Goal: Task Accomplishment & Management: Use online tool/utility

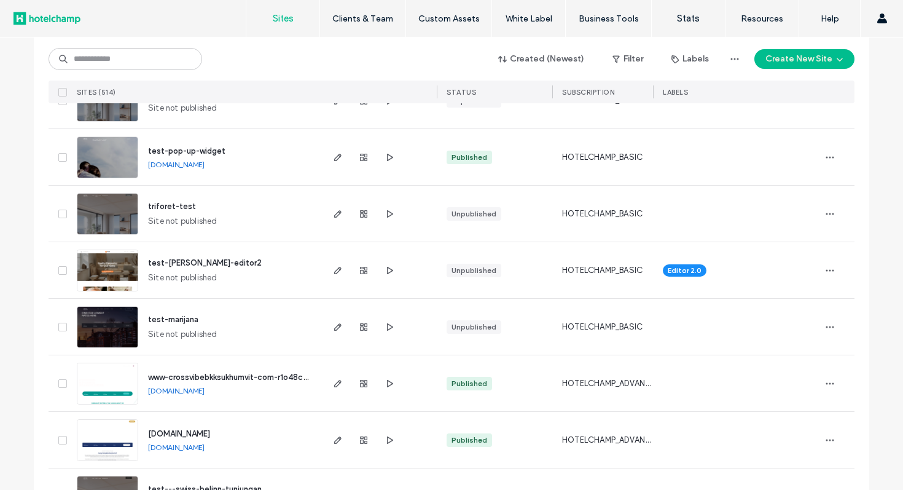
scroll to position [1002, 0]
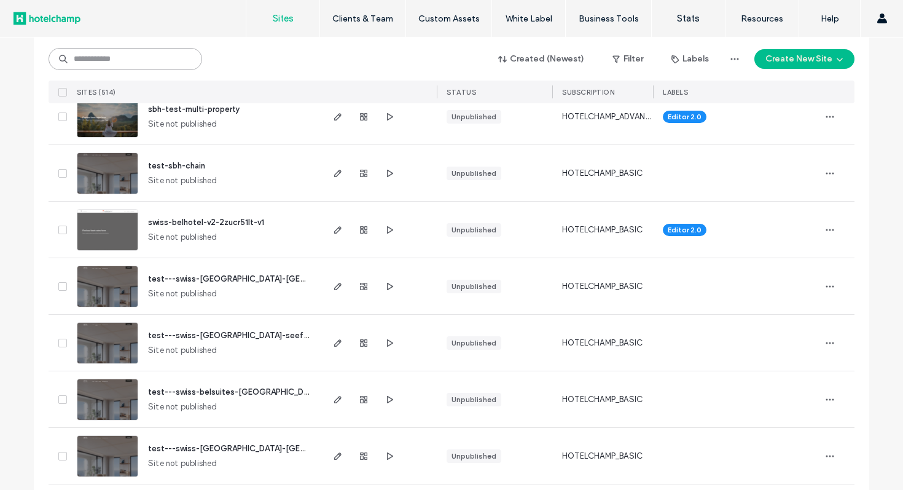
click at [152, 54] on input at bounding box center [126, 59] width 154 height 22
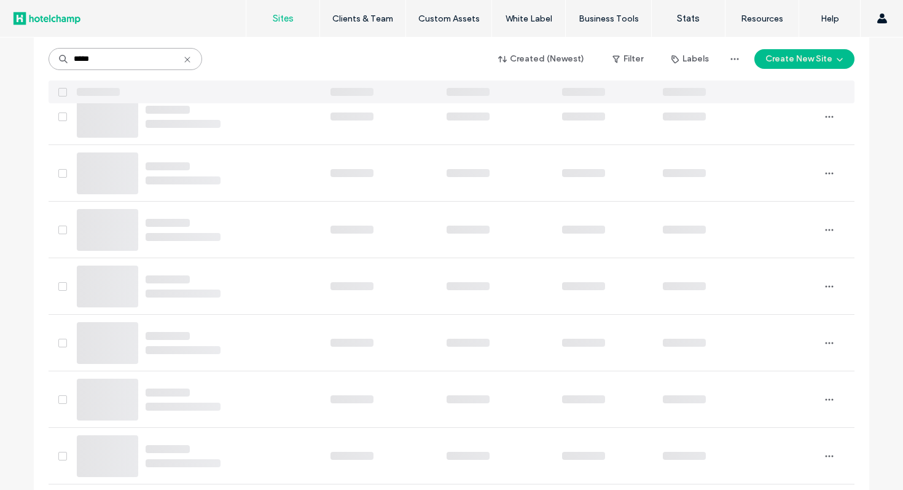
scroll to position [163, 0]
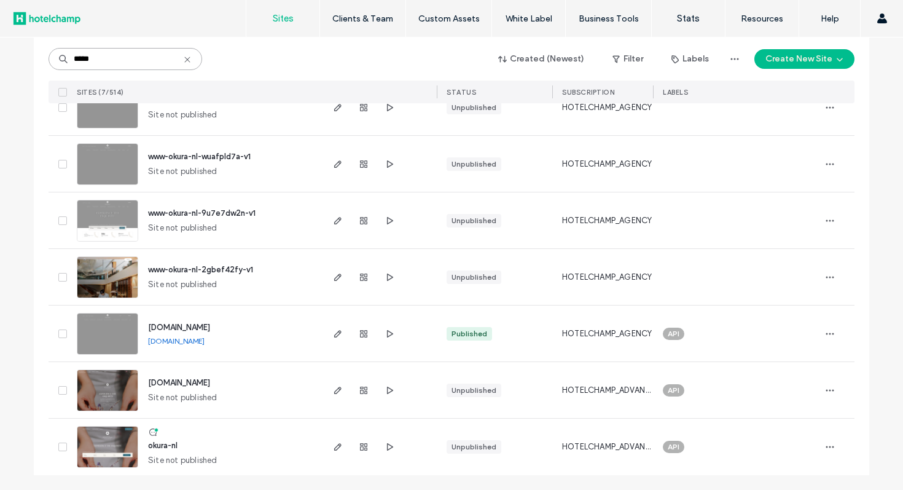
type input "*****"
click at [334, 337] on icon "button" at bounding box center [338, 334] width 10 height 10
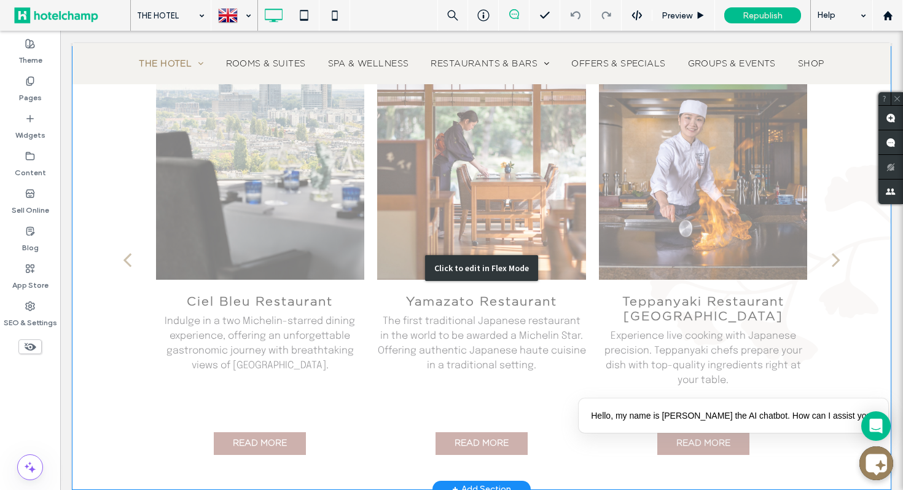
scroll to position [2785, 0]
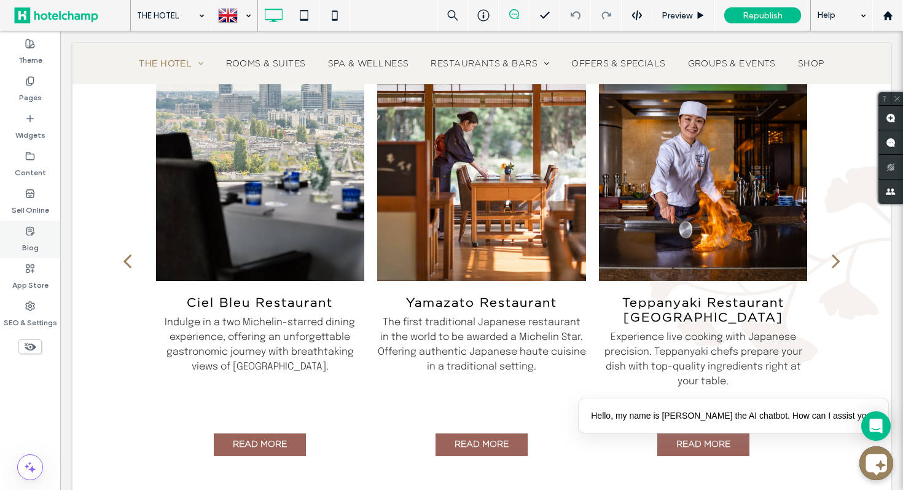
click at [26, 244] on label "Blog" at bounding box center [30, 244] width 17 height 17
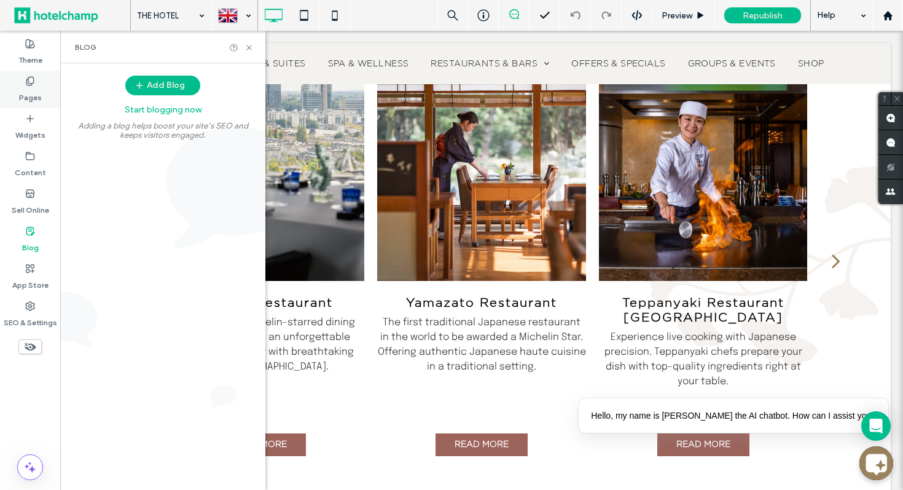
click at [36, 88] on label "Pages" at bounding box center [30, 94] width 23 height 17
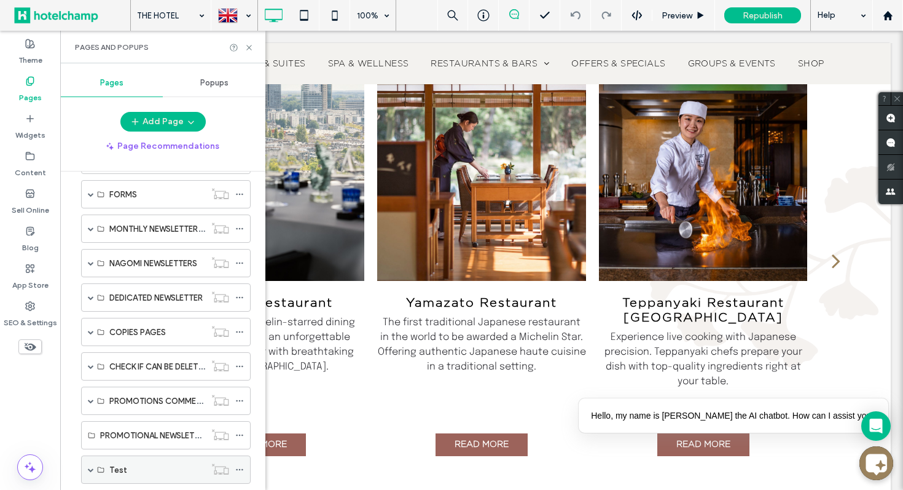
scroll to position [569, 0]
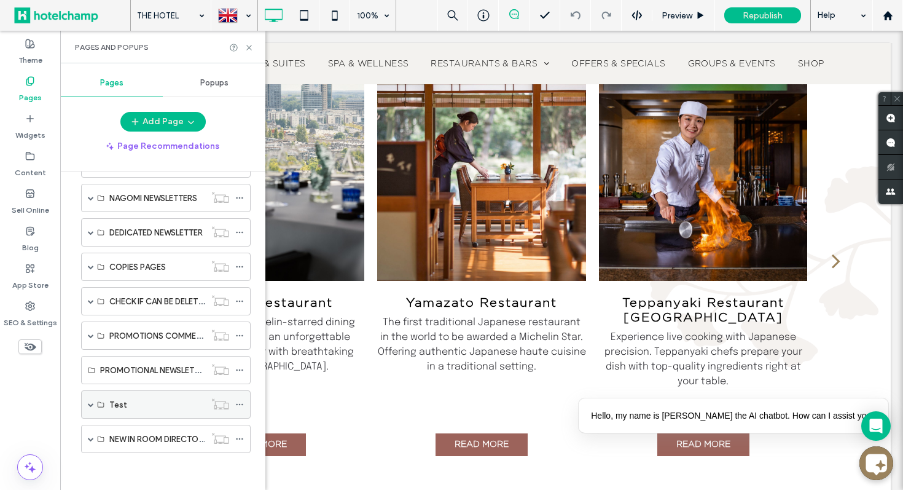
click at [92, 404] on span at bounding box center [91, 404] width 6 height 6
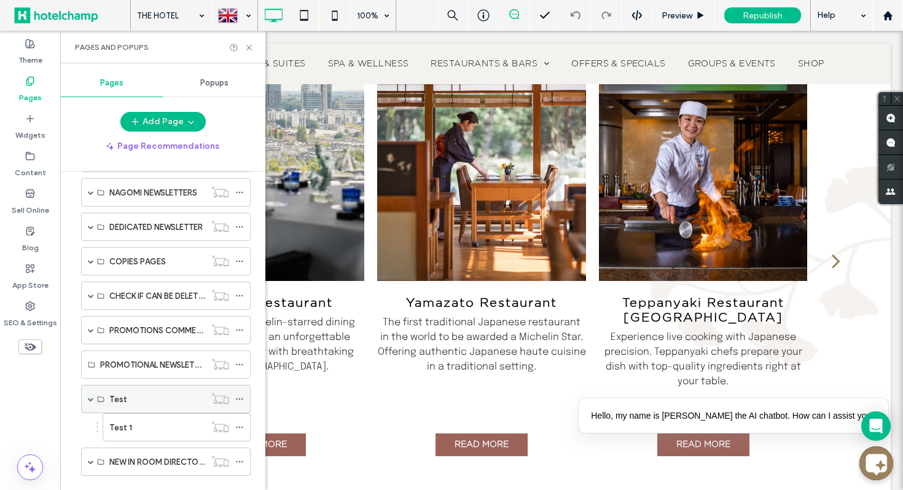
scroll to position [597, 0]
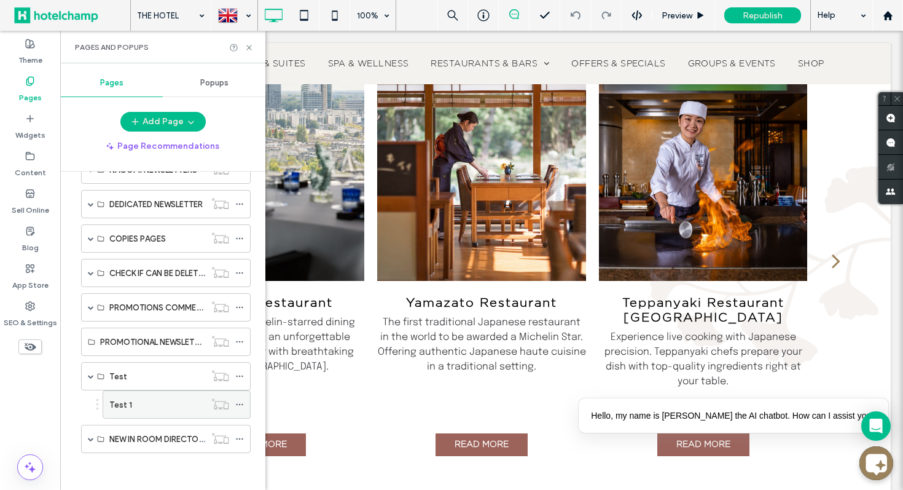
click at [132, 414] on div "Test 1" at bounding box center [157, 404] width 96 height 27
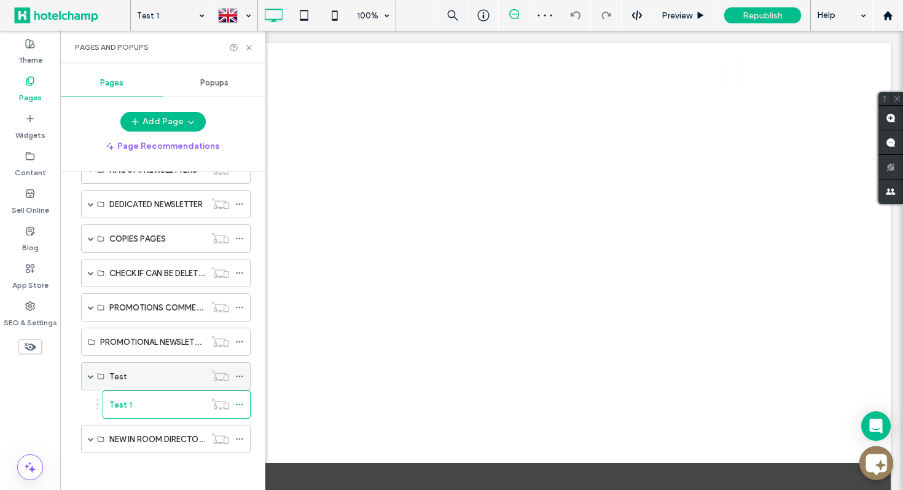
click at [159, 381] on div "Test" at bounding box center [157, 376] width 96 height 13
click at [132, 403] on div "Test 1" at bounding box center [157, 404] width 96 height 13
click at [251, 48] on icon at bounding box center [249, 47] width 9 height 9
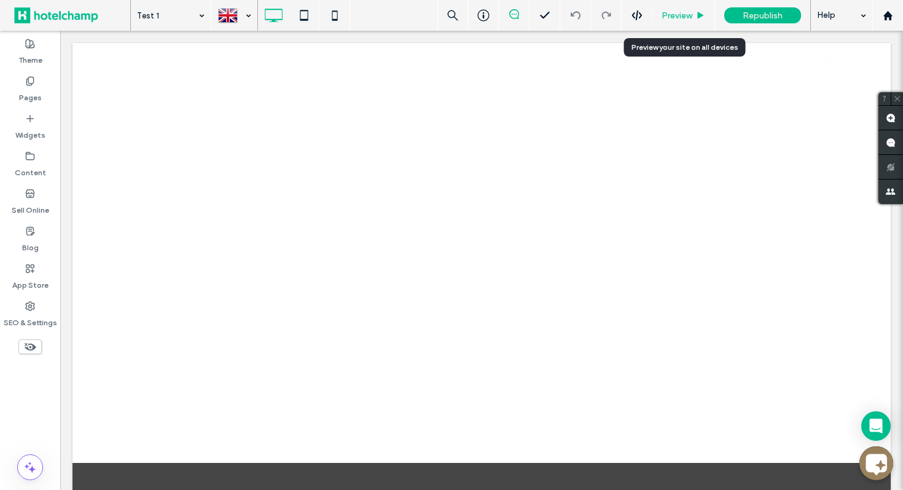
click at [678, 17] on span "Preview" at bounding box center [677, 15] width 31 height 10
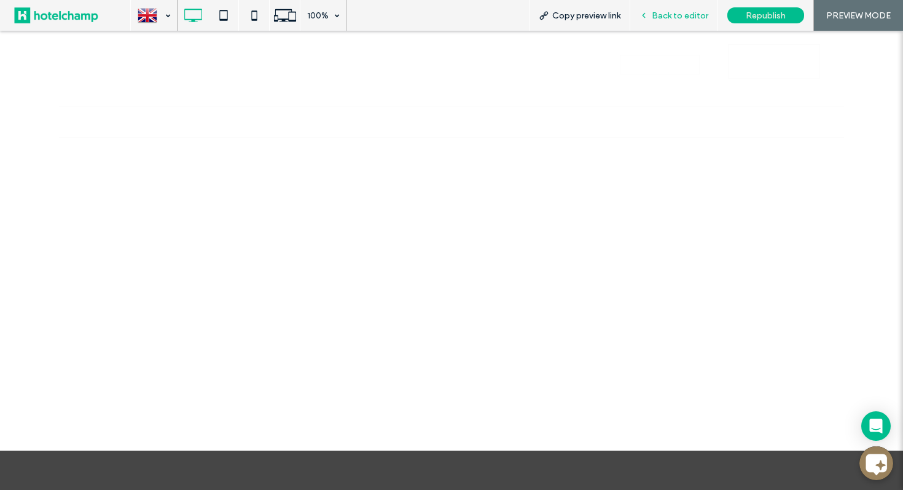
click at [667, 13] on span "Back to editor" at bounding box center [680, 15] width 57 height 10
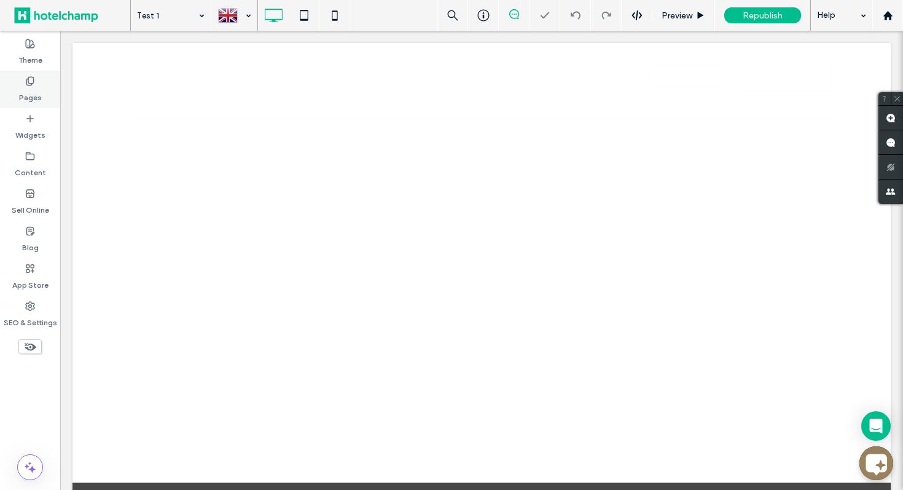
click at [31, 93] on label "Pages" at bounding box center [30, 94] width 23 height 17
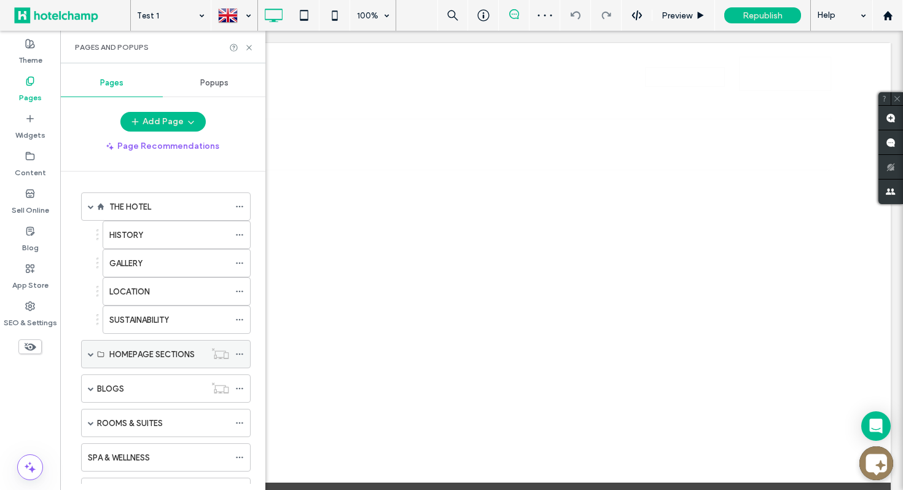
click at [92, 352] on span at bounding box center [91, 354] width 6 height 6
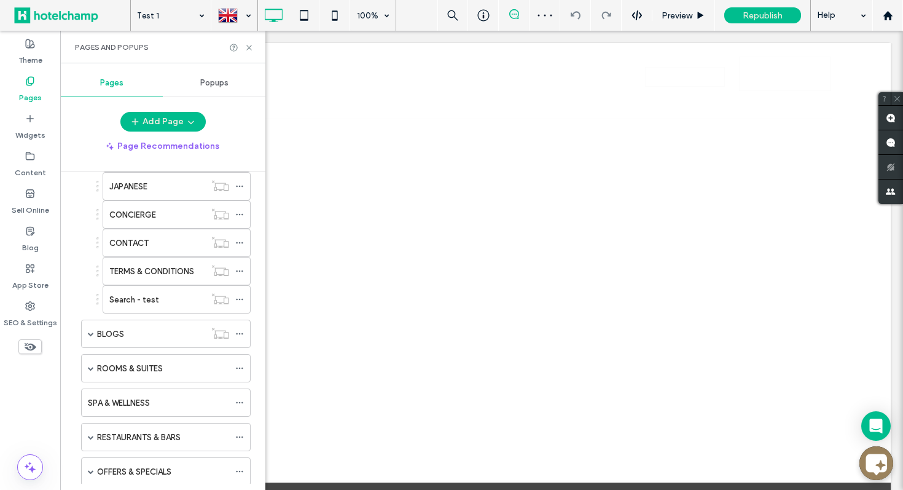
scroll to position [276, 0]
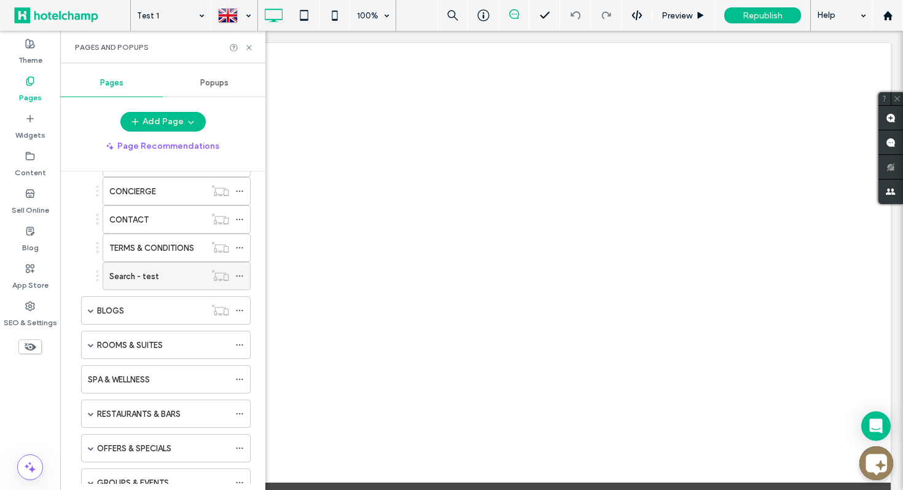
click at [130, 278] on label "Search - test" at bounding box center [134, 276] width 50 height 22
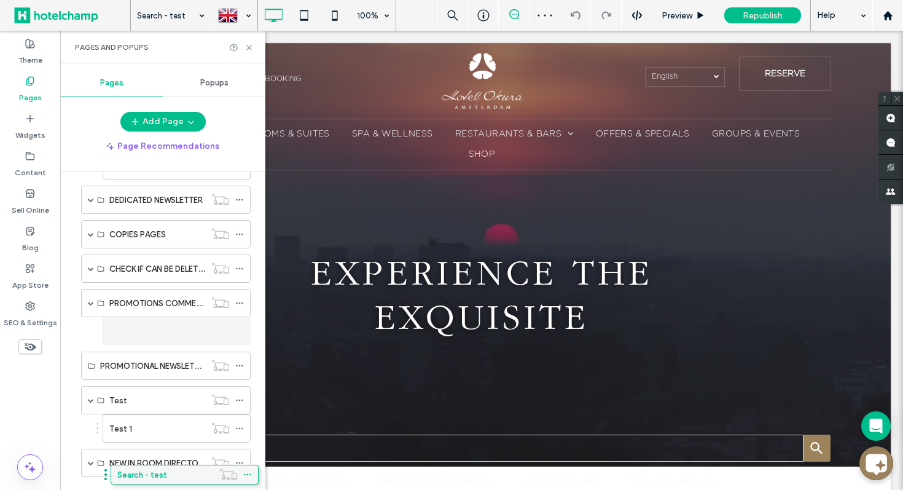
scroll to position [993, 0]
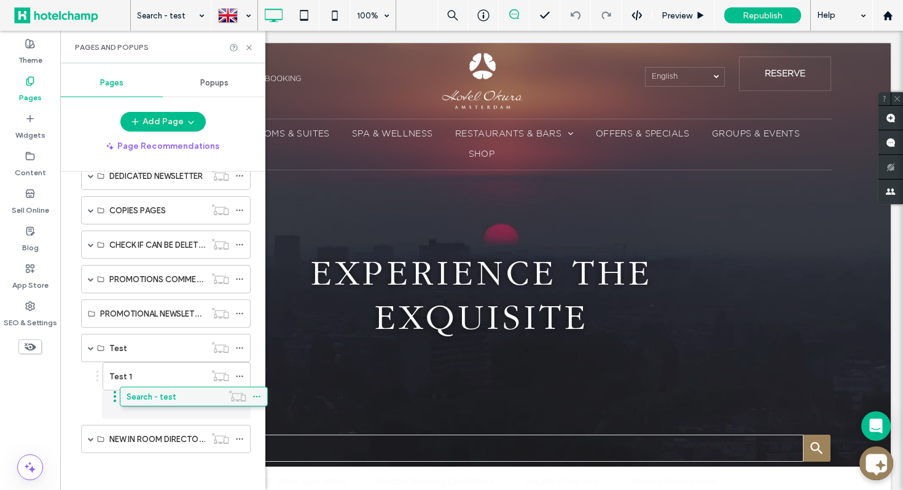
drag, startPoint x: 135, startPoint y: 275, endPoint x: 152, endPoint y: 394, distance: 119.8
click at [249, 46] on icon at bounding box center [249, 47] width 9 height 9
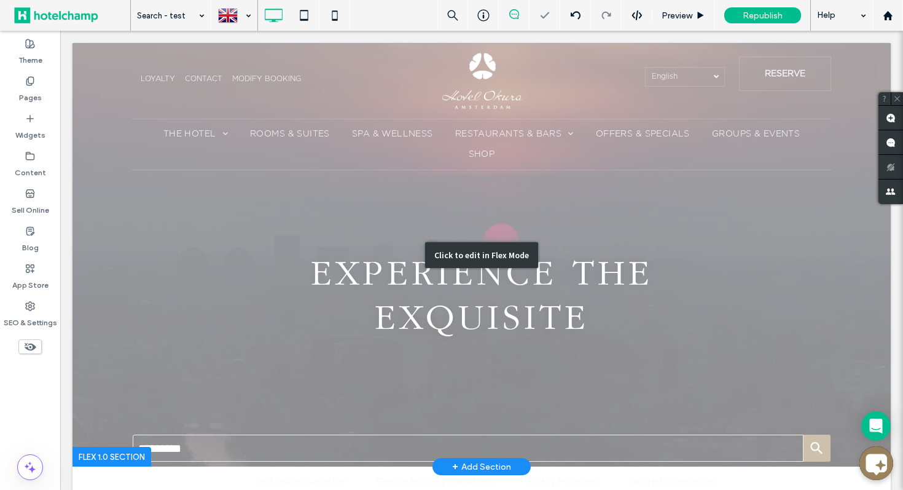
scroll to position [119, 0]
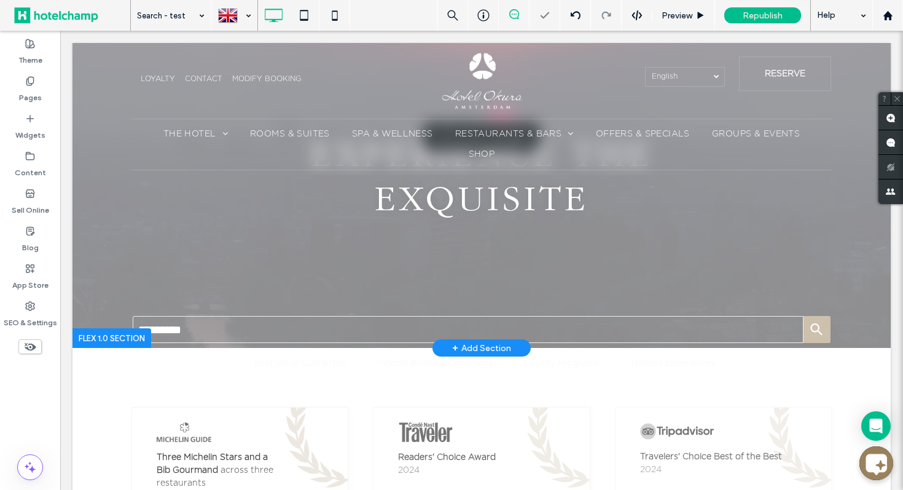
click at [243, 320] on div "Click to edit in Flex Mode" at bounding box center [482, 135] width 819 height 423
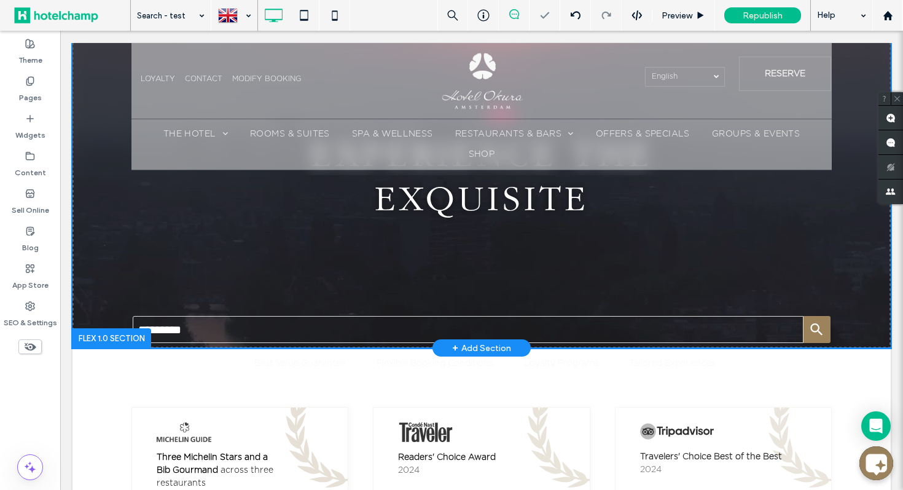
click at [426, 320] on input "Search query" at bounding box center [469, 329] width 672 height 27
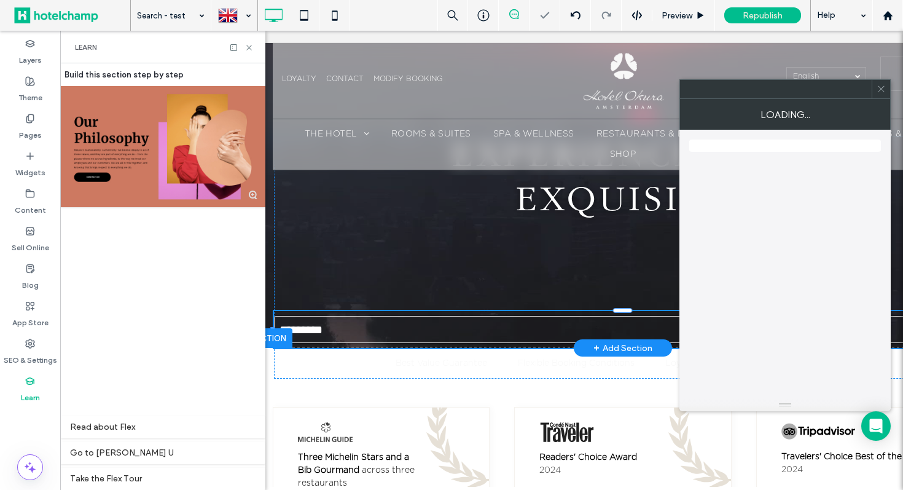
scroll to position [0, 324]
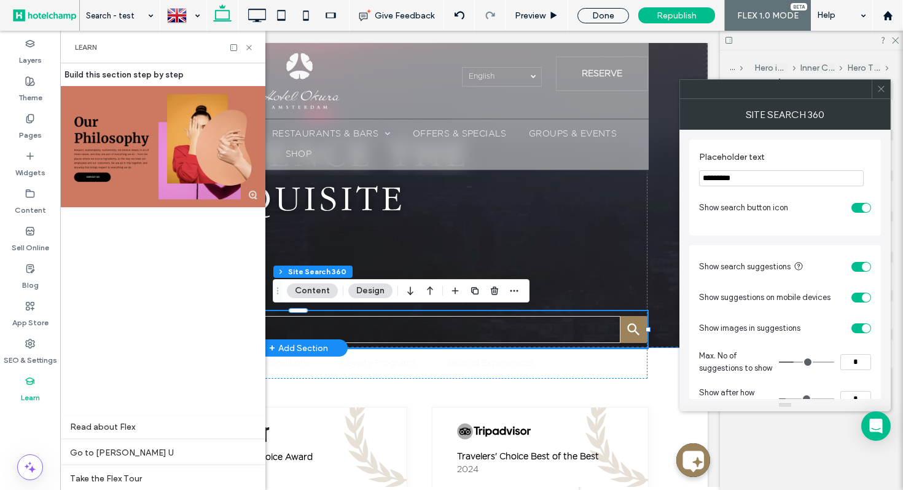
click at [326, 329] on input "Search query" at bounding box center [286, 329] width 672 height 27
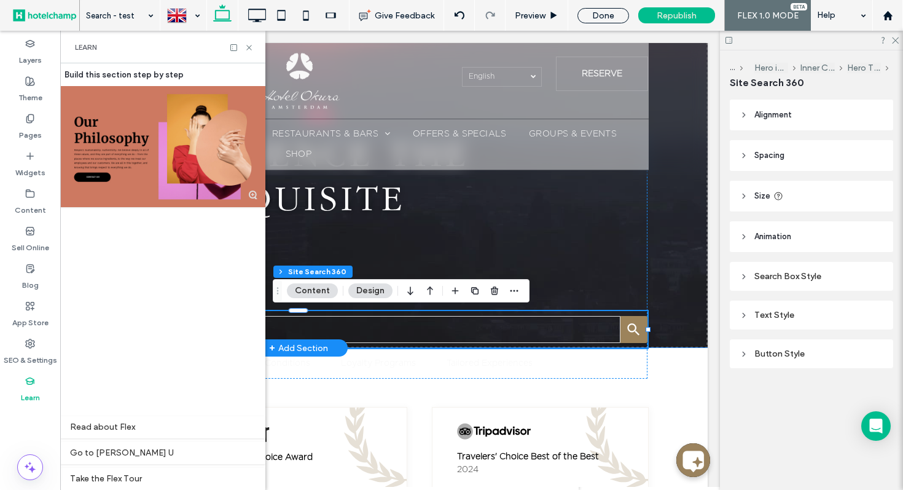
click at [326, 329] on input "Search query" at bounding box center [286, 329] width 672 height 27
click at [250, 45] on use at bounding box center [248, 47] width 5 height 5
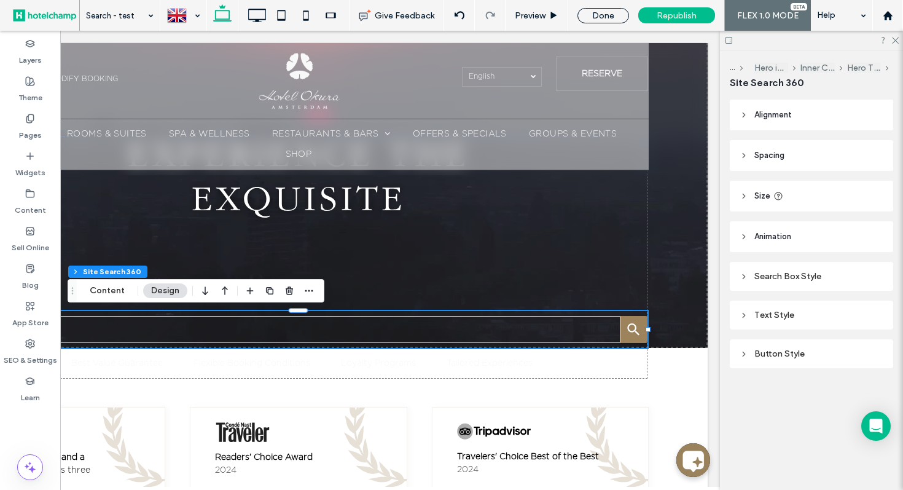
scroll to position [0, 183]
click at [246, 333] on input "Search query" at bounding box center [286, 329] width 672 height 27
click at [108, 289] on button "Content" at bounding box center [107, 290] width 51 height 15
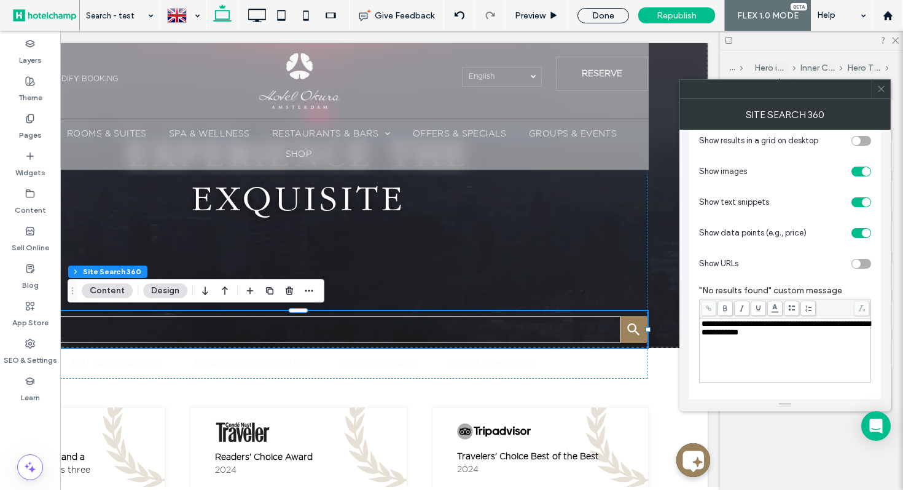
scroll to position [600, 0]
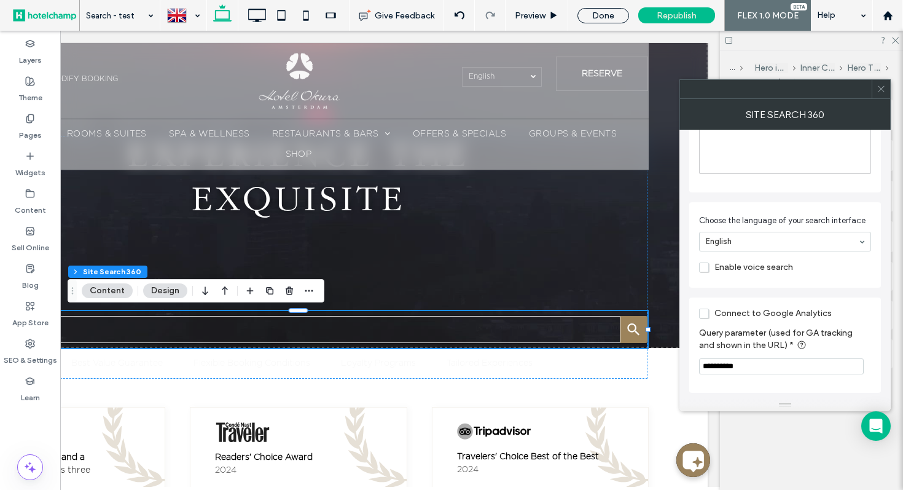
click at [881, 95] on span at bounding box center [881, 89] width 9 height 18
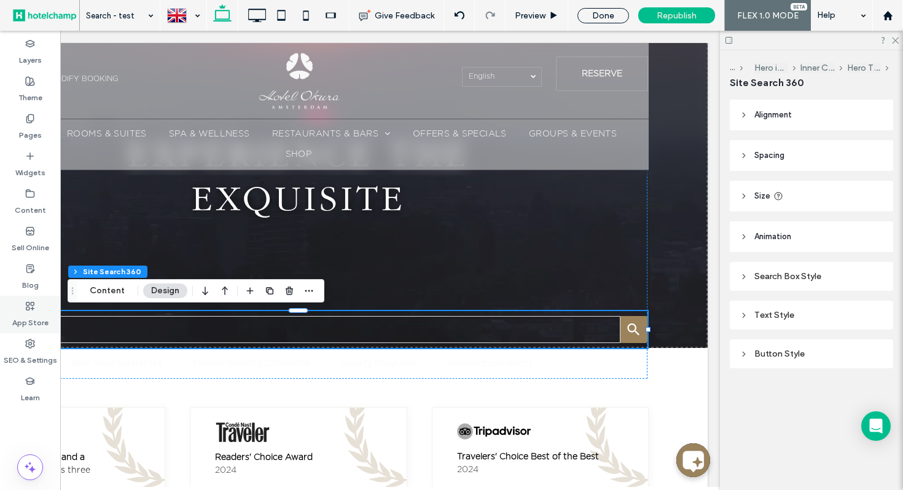
click at [29, 309] on use at bounding box center [30, 306] width 8 height 8
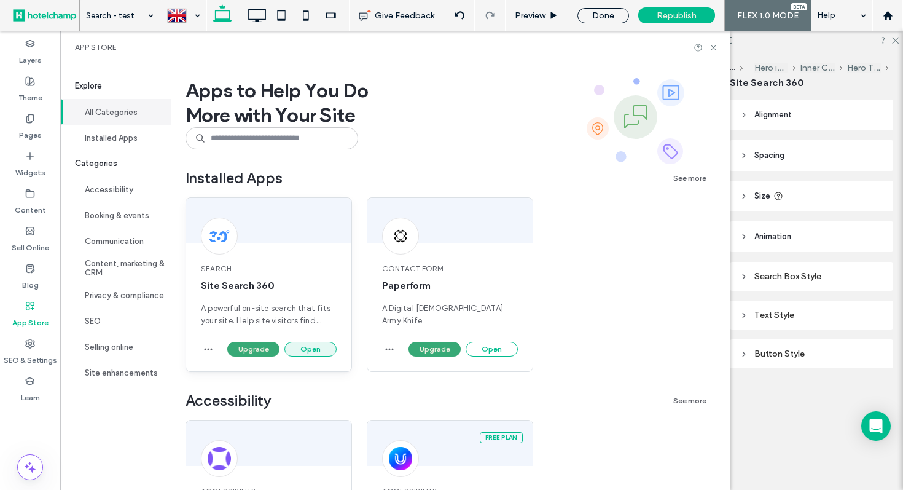
click at [318, 347] on button "Open" at bounding box center [311, 349] width 52 height 15
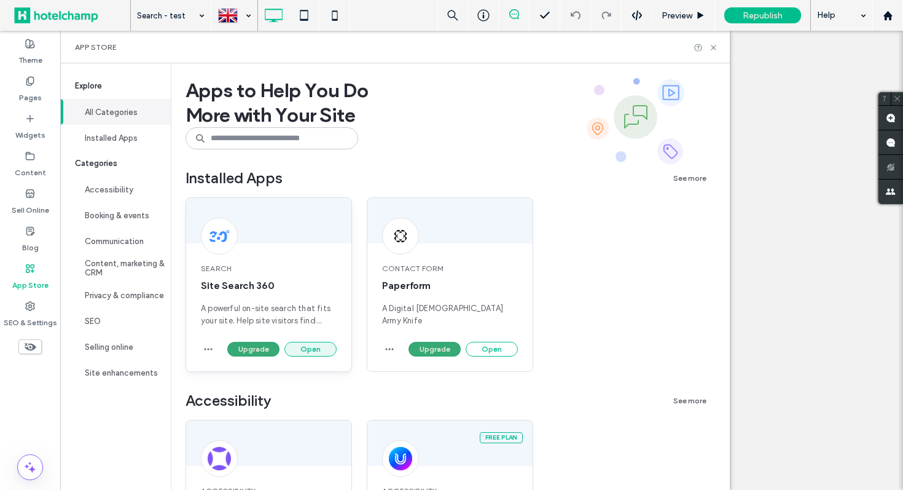
click at [313, 350] on button "Open" at bounding box center [311, 349] width 52 height 15
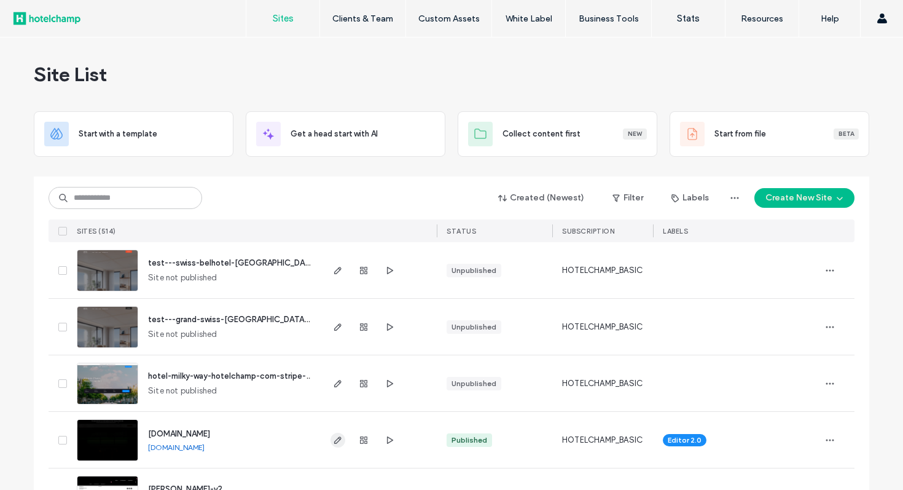
scroll to position [25, 0]
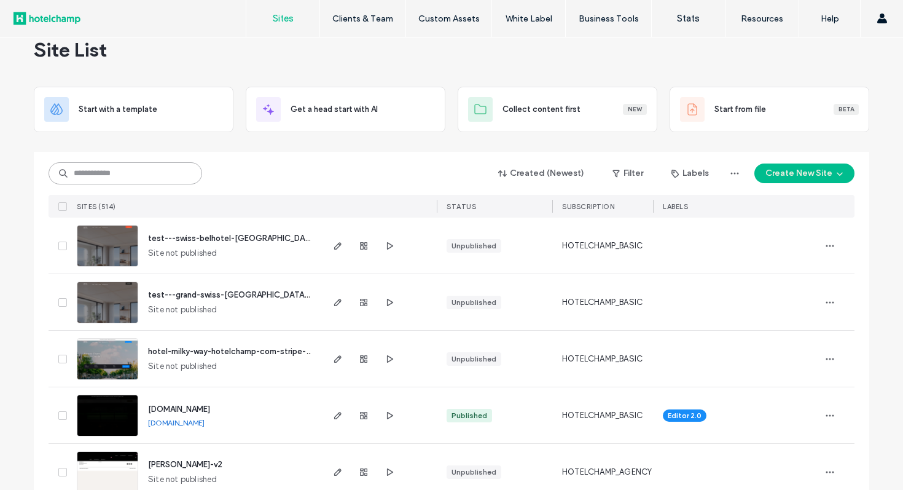
click at [162, 168] on input at bounding box center [126, 173] width 154 height 22
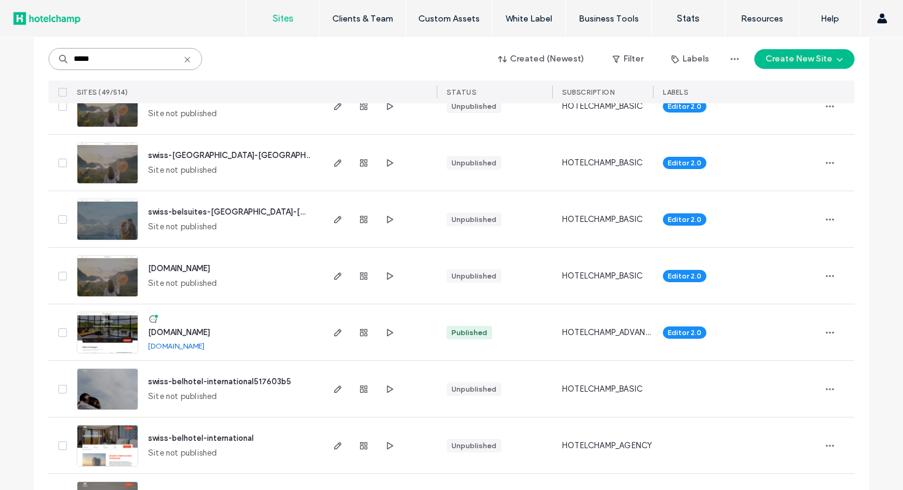
scroll to position [2537, 0]
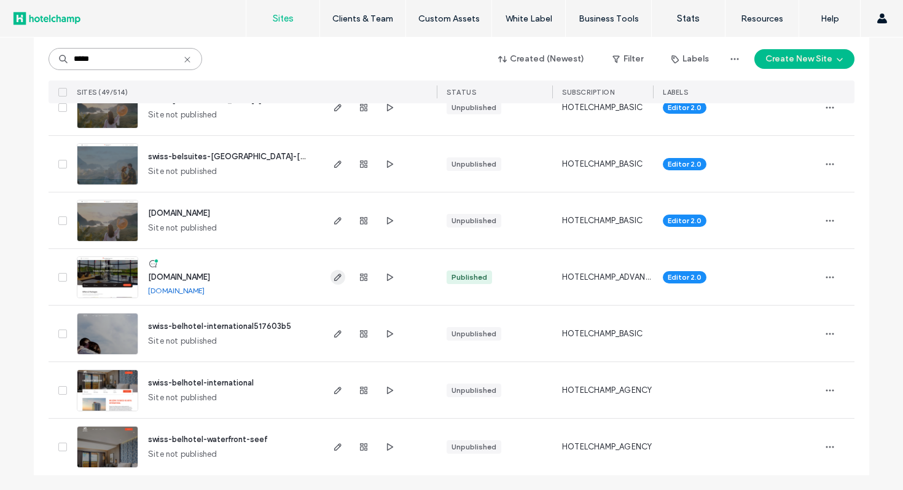
type input "*****"
click at [336, 277] on icon "button" at bounding box center [338, 277] width 10 height 10
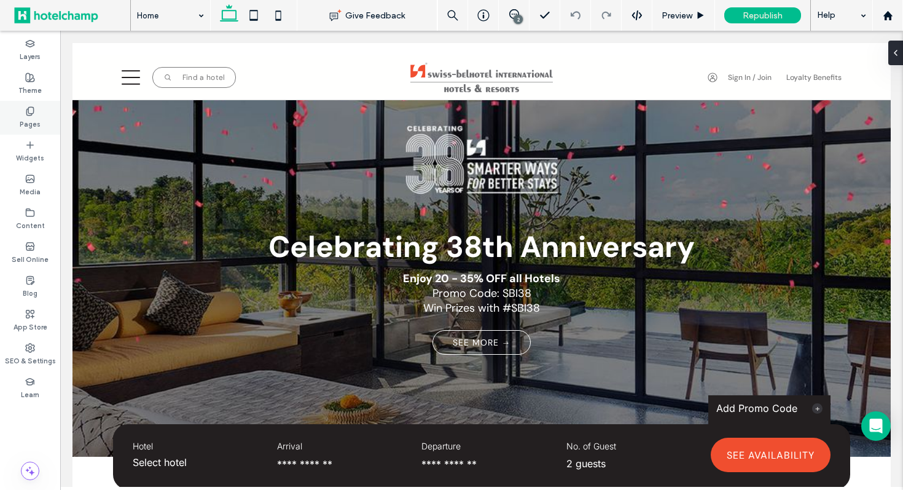
click at [36, 119] on label "Pages" at bounding box center [30, 123] width 21 height 14
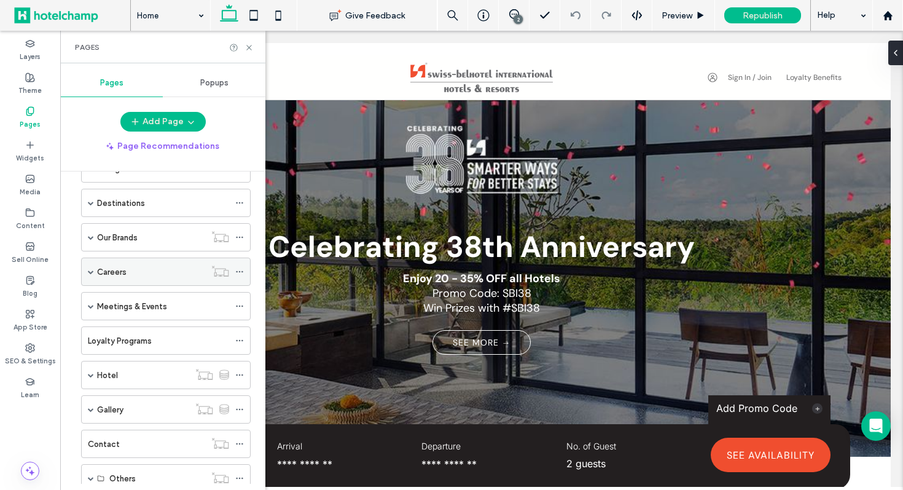
scroll to position [222, 0]
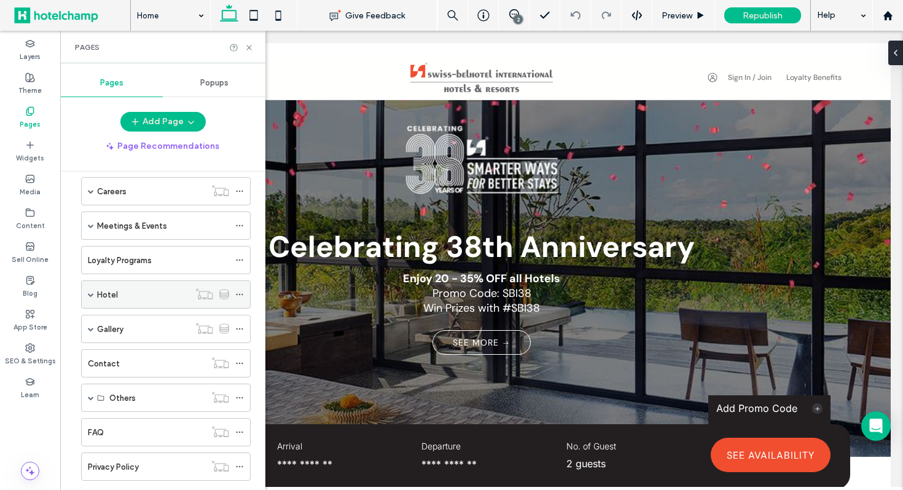
click at [89, 291] on span at bounding box center [91, 294] width 6 height 27
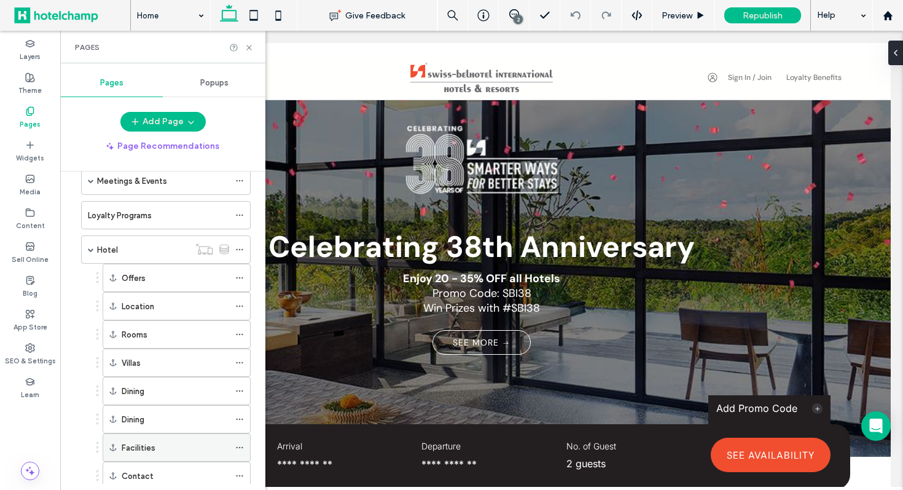
scroll to position [266, 0]
click at [151, 247] on div "Hotel" at bounding box center [143, 250] width 92 height 13
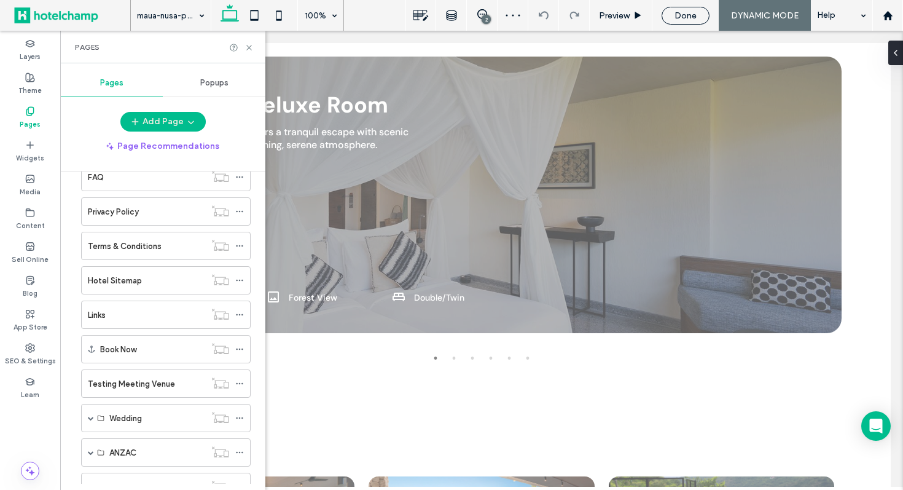
scroll to position [854, 0]
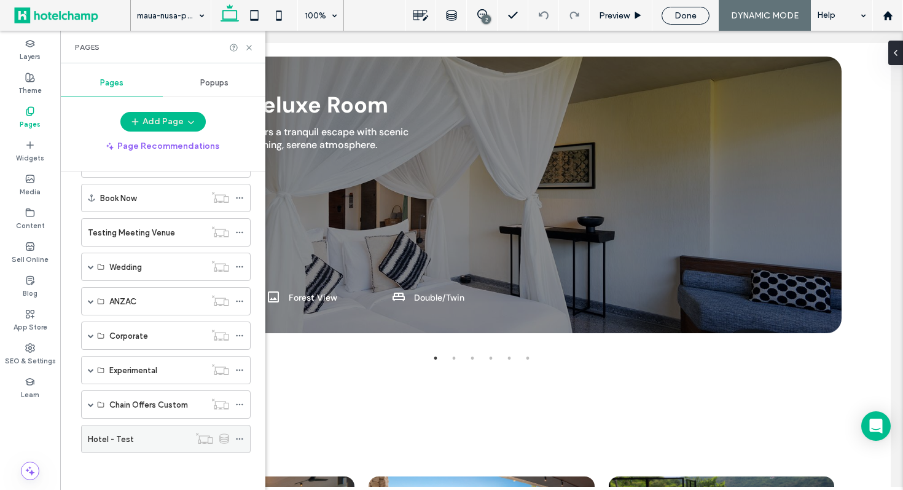
click at [151, 436] on div "Hotel - Test" at bounding box center [138, 439] width 101 height 13
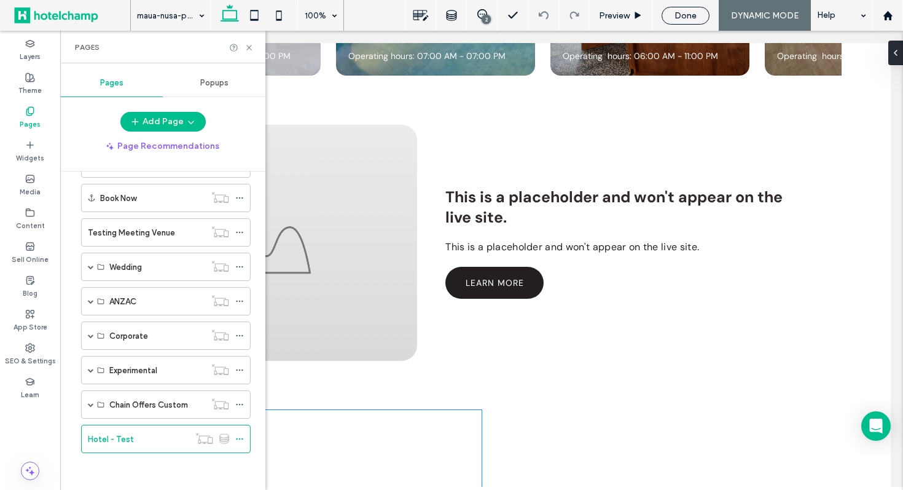
scroll to position [3116, 0]
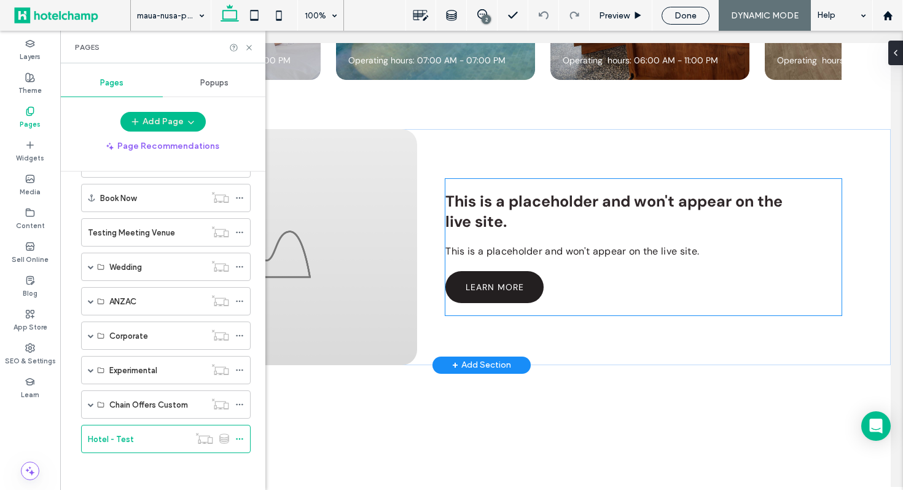
click at [507, 195] on div "This is a placeholder and won't appear on the live site." at bounding box center [623, 211] width 354 height 41
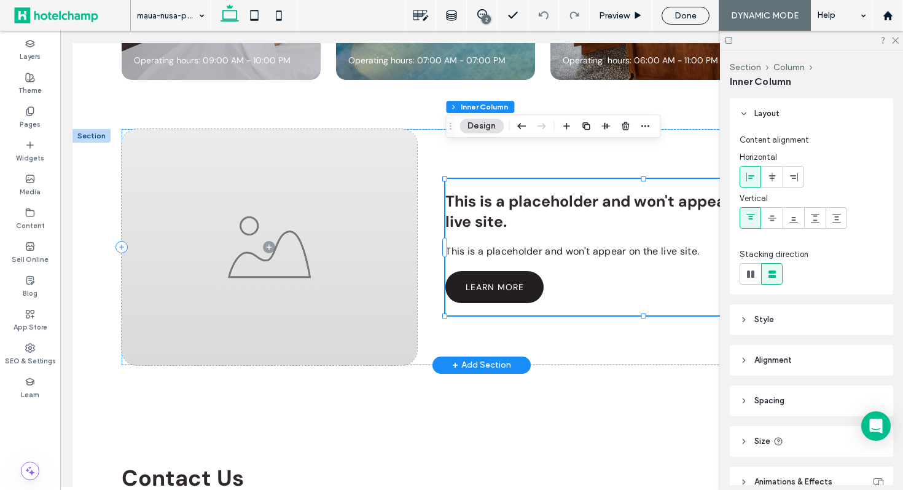
click at [501, 191] on div "This is a placeholder and won't appear on the live site." at bounding box center [623, 211] width 354 height 41
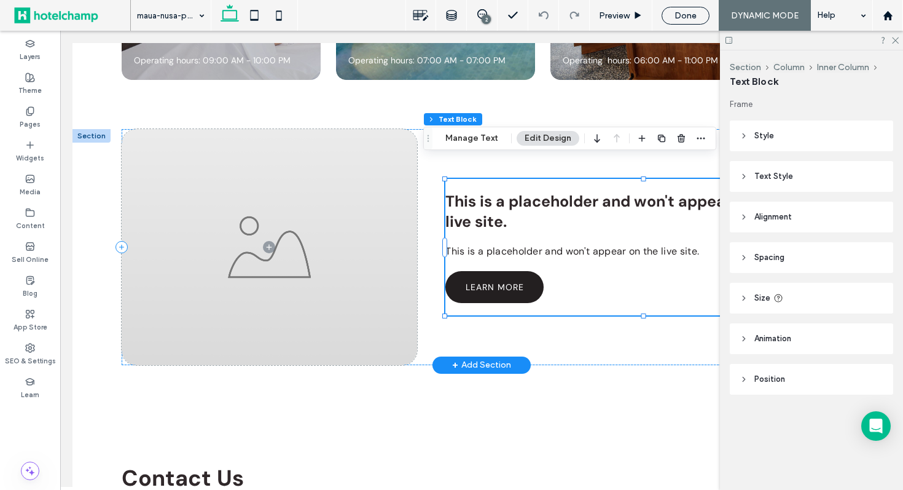
click at [501, 191] on div "This is a placeholder and won't appear on the live site." at bounding box center [623, 211] width 354 height 41
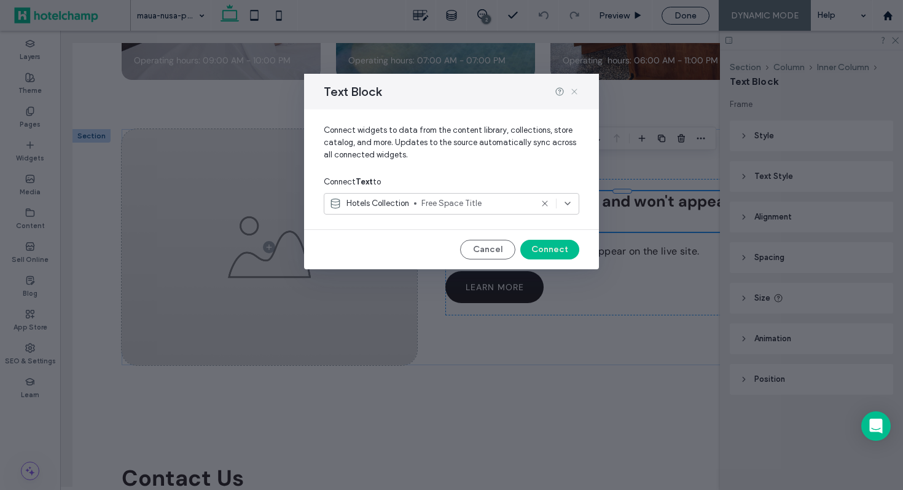
click at [576, 92] on icon at bounding box center [575, 92] width 10 height 10
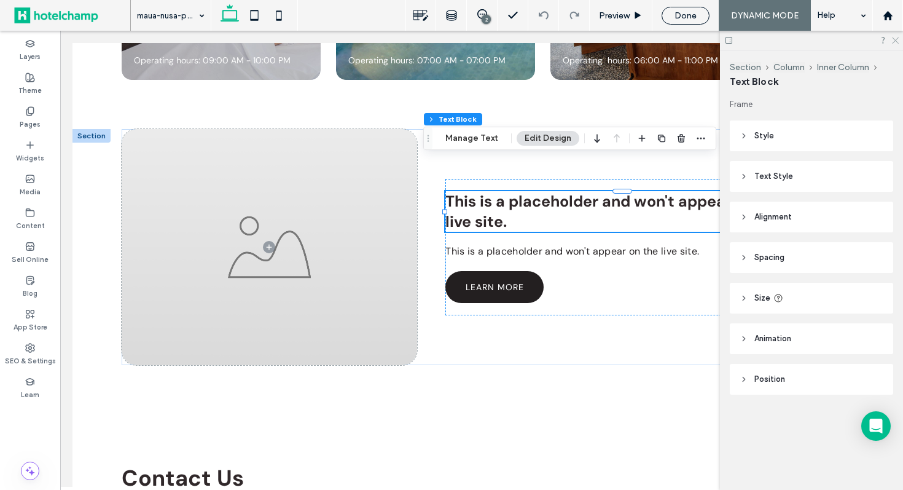
click at [895, 41] on icon at bounding box center [895, 40] width 8 height 8
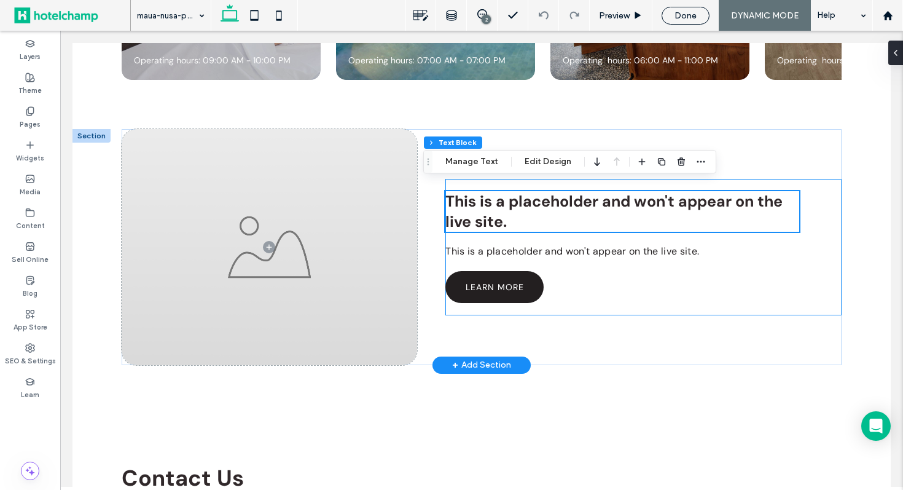
scroll to position [3017, 0]
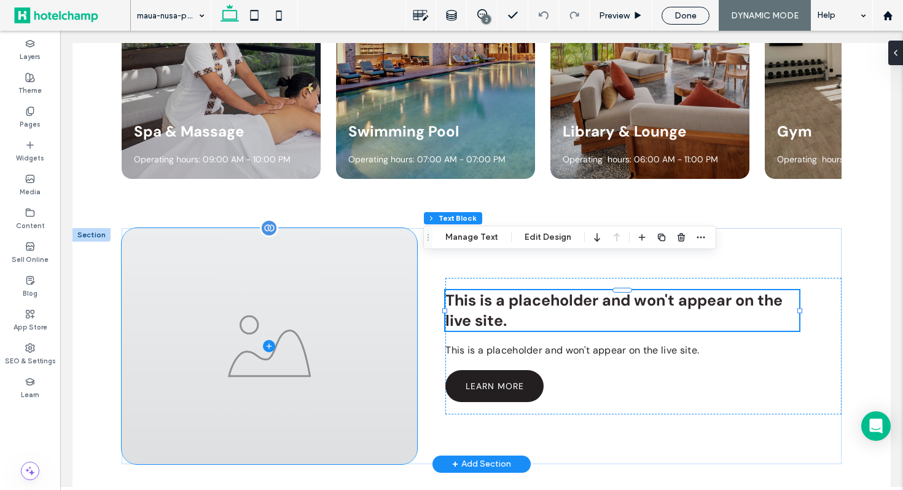
click at [368, 308] on span at bounding box center [270, 346] width 296 height 236
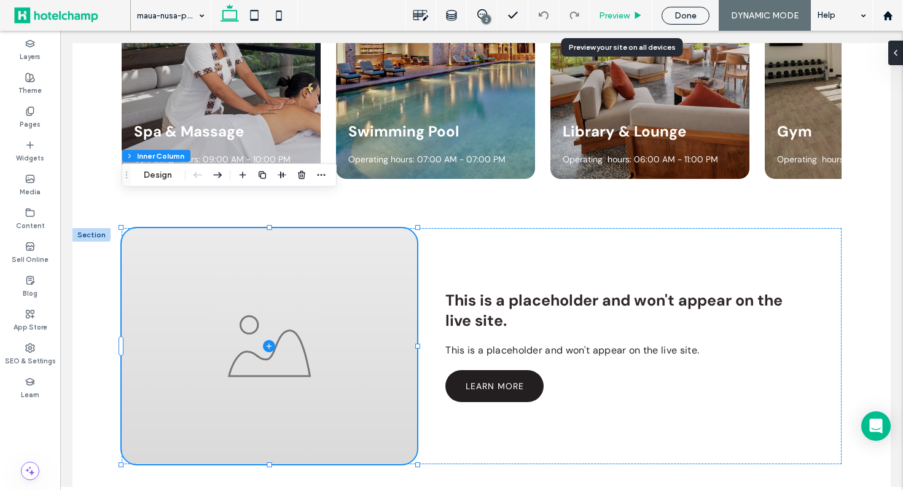
click at [624, 15] on span "Preview" at bounding box center [614, 15] width 31 height 10
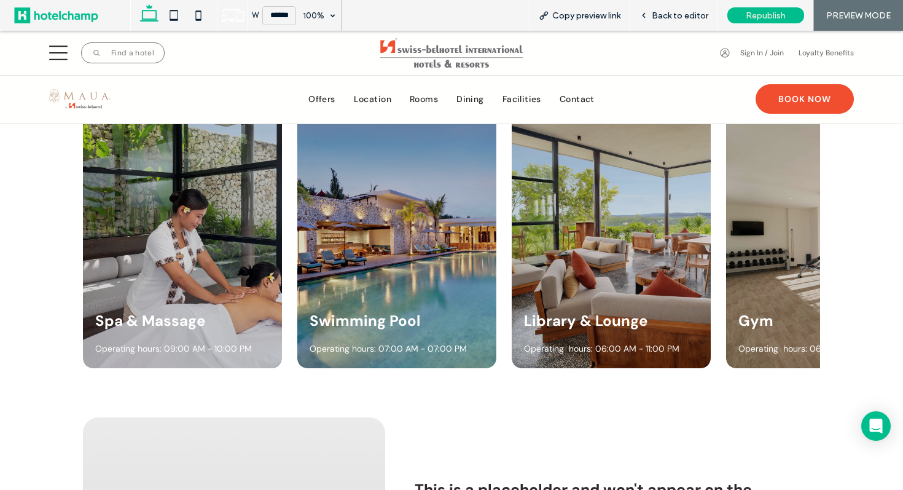
scroll to position [2706, 0]
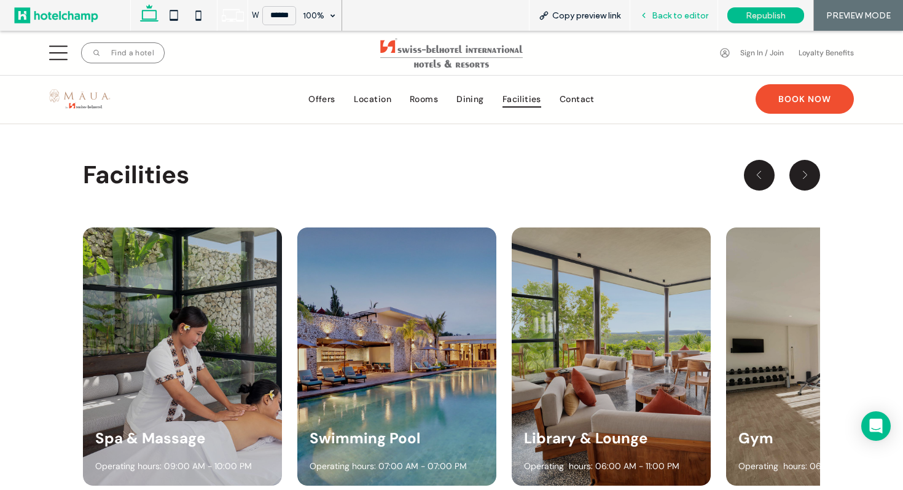
click at [668, 22] on div "Back to editor" at bounding box center [675, 15] width 88 height 31
click at [651, 14] on div "Back to editor" at bounding box center [674, 15] width 87 height 10
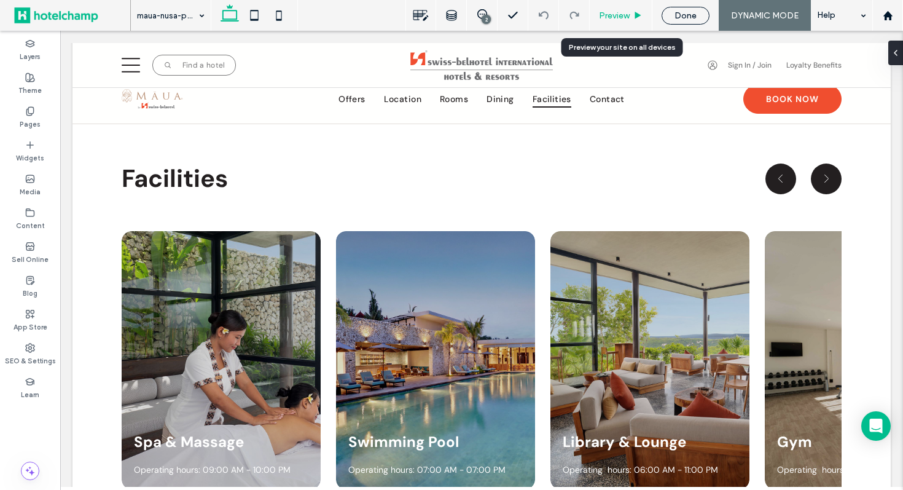
scroll to position [2710, 0]
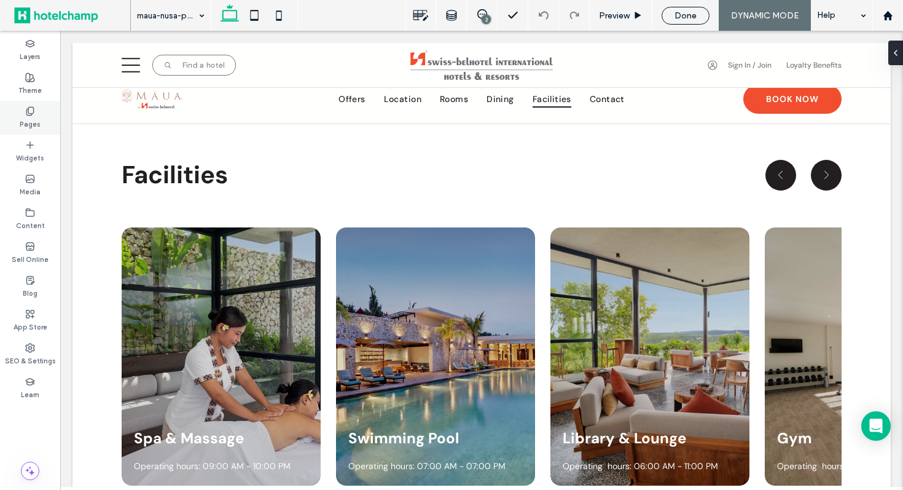
click at [22, 120] on label "Pages" at bounding box center [30, 123] width 21 height 14
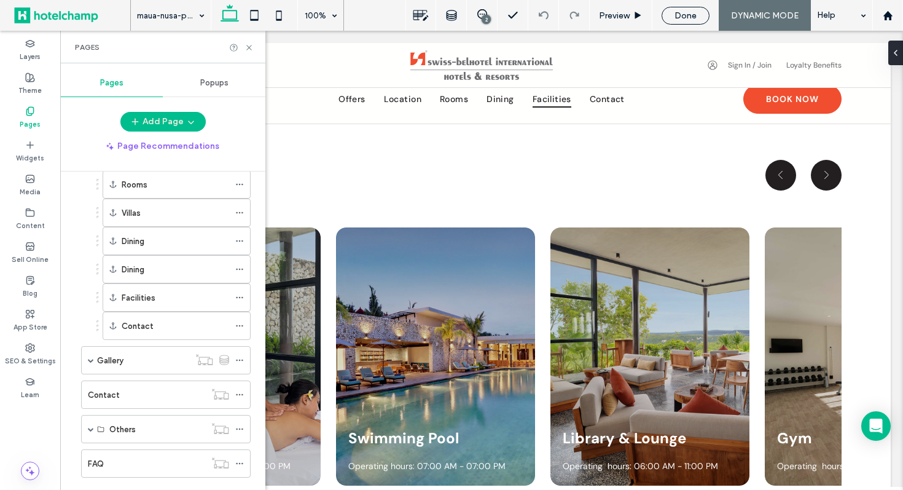
scroll to position [854, 0]
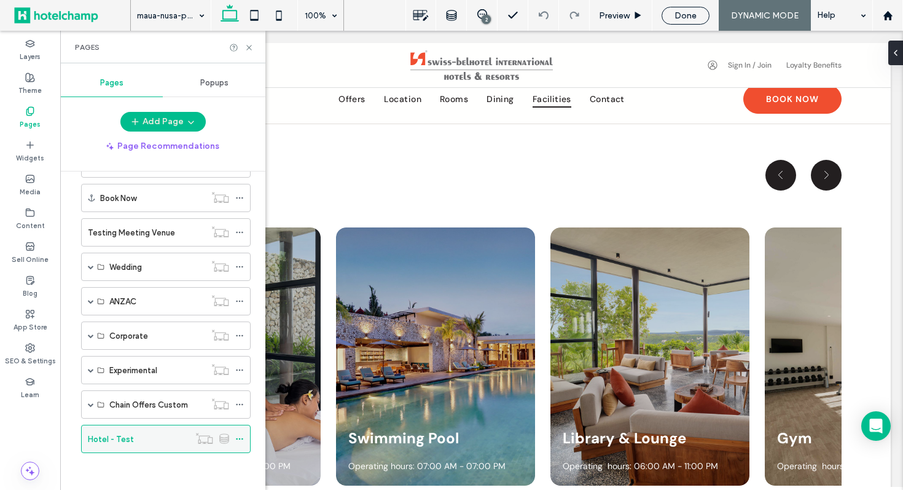
click at [240, 440] on icon at bounding box center [239, 438] width 9 height 9
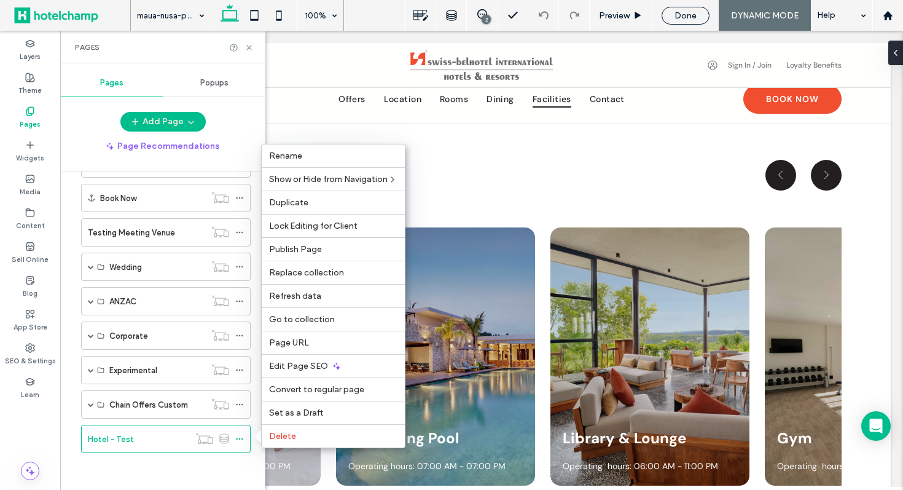
click at [213, 482] on div "Home About Us Our Brands Our Story Our Growth & People Hotel Development More I…" at bounding box center [170, 327] width 191 height 312
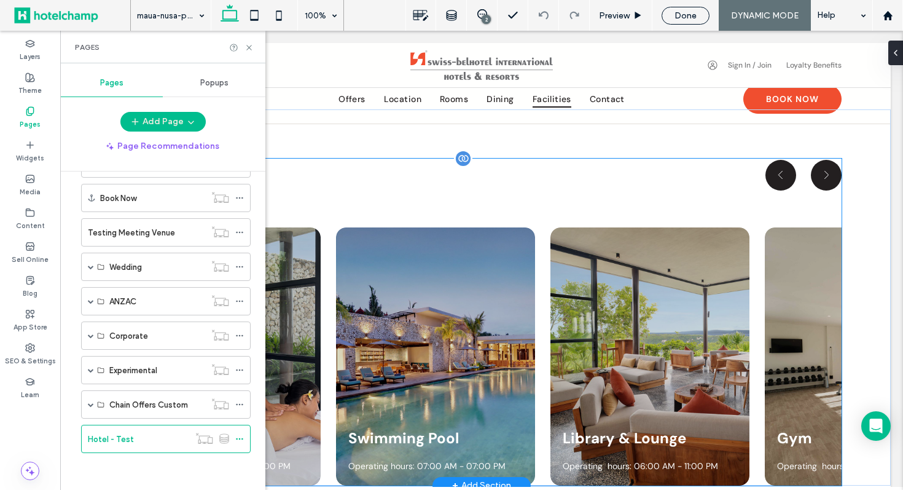
scroll to position [2828, 0]
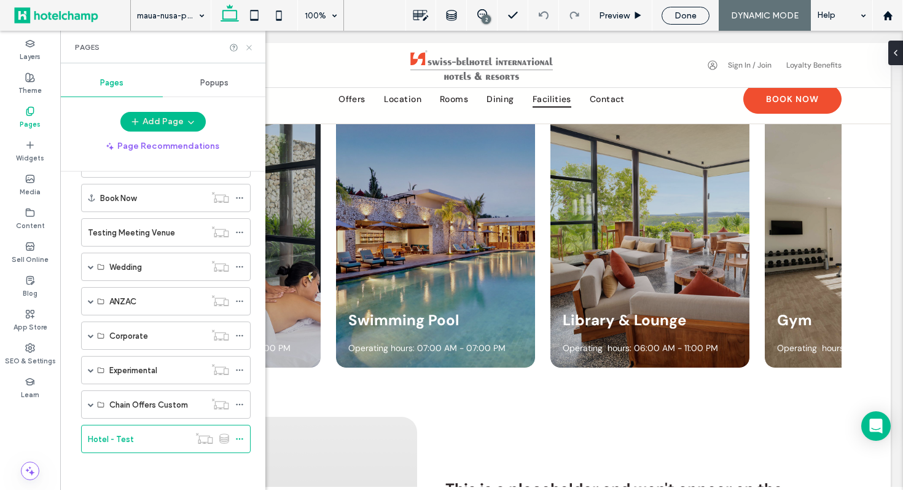
click at [249, 46] on use at bounding box center [248, 47] width 5 height 5
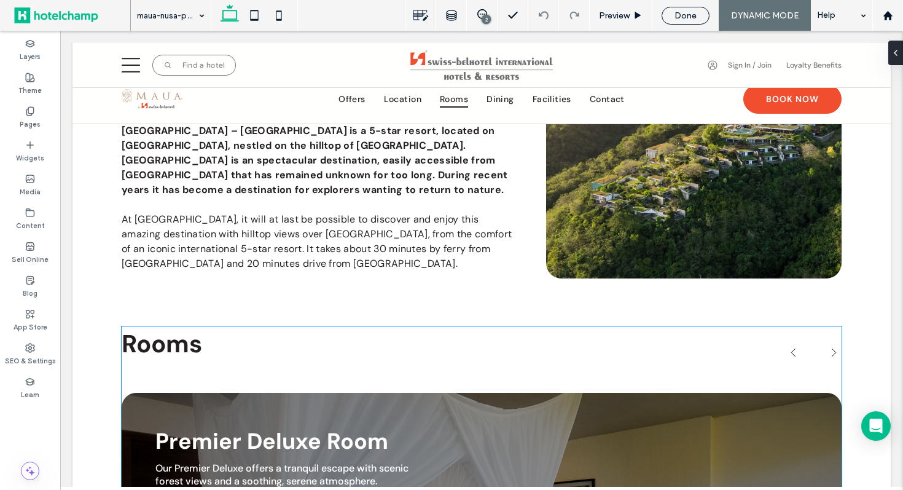
scroll to position [1653, 0]
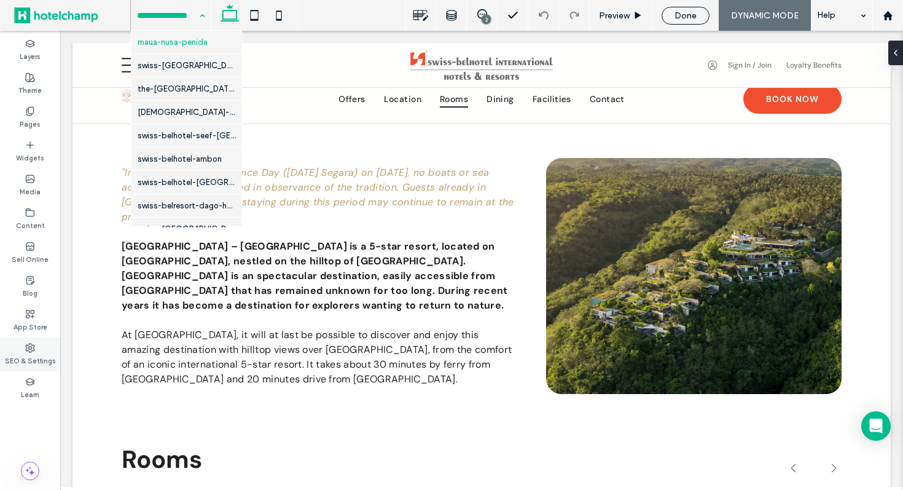
click at [34, 355] on label "SEO & Settings" at bounding box center [30, 360] width 51 height 14
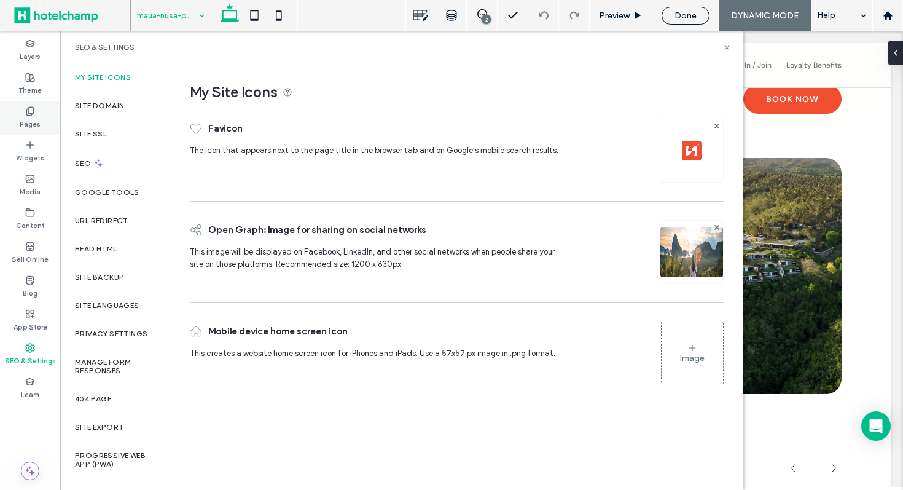
click at [23, 104] on div "Pages" at bounding box center [30, 118] width 60 height 34
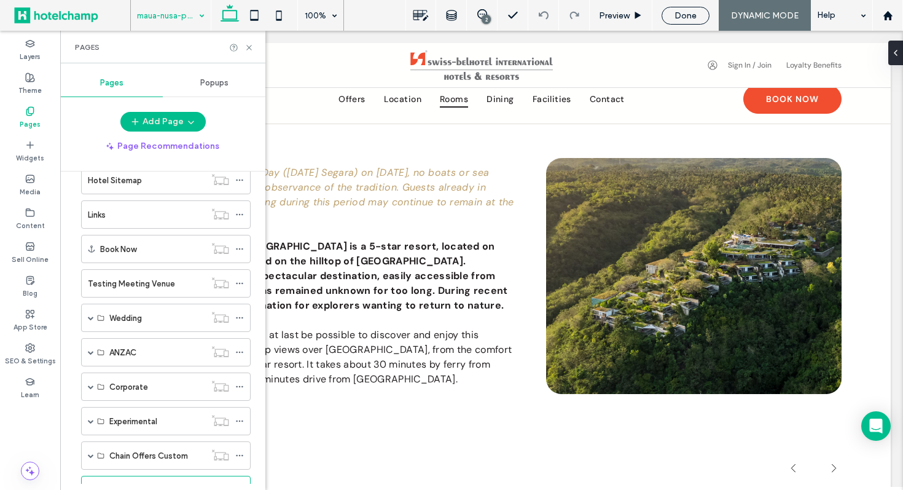
scroll to position [854, 0]
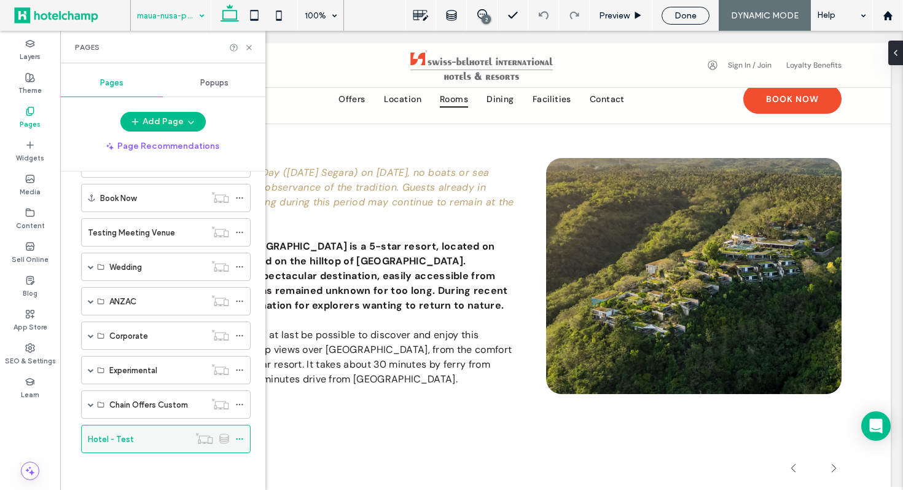
click at [240, 439] on icon at bounding box center [239, 438] width 9 height 9
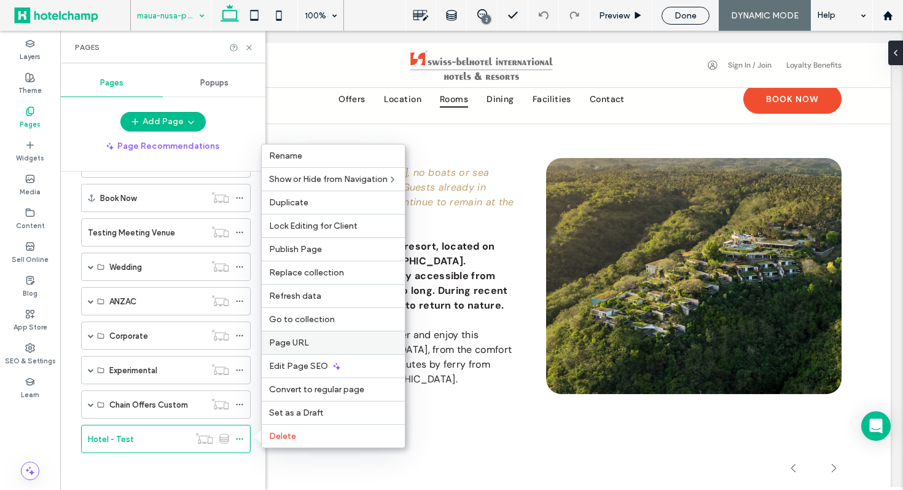
click at [359, 337] on label "Page URL" at bounding box center [333, 342] width 128 height 10
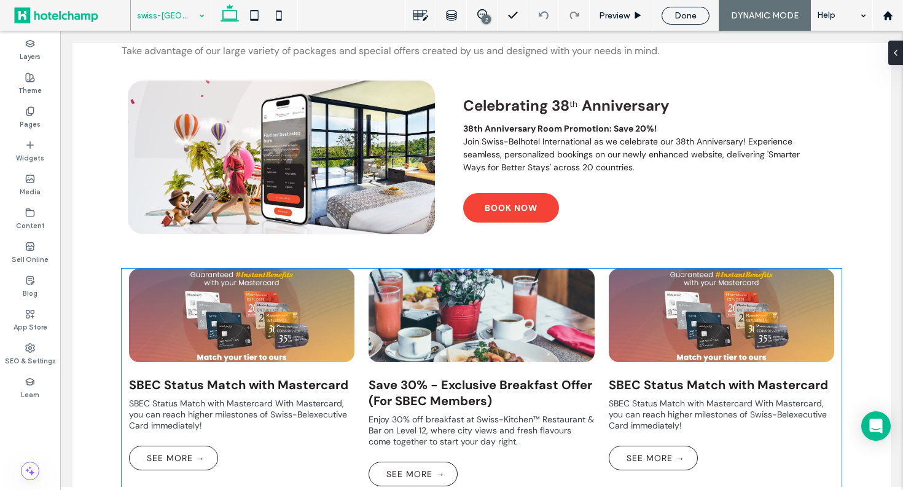
scroll to position [0, 0]
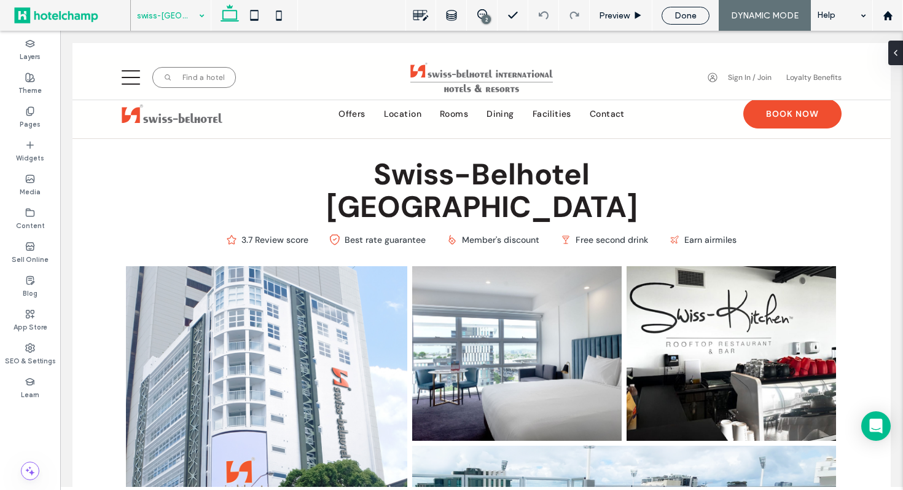
click at [199, 15] on div "swiss-belhotel-brisbane" at bounding box center [171, 15] width 80 height 31
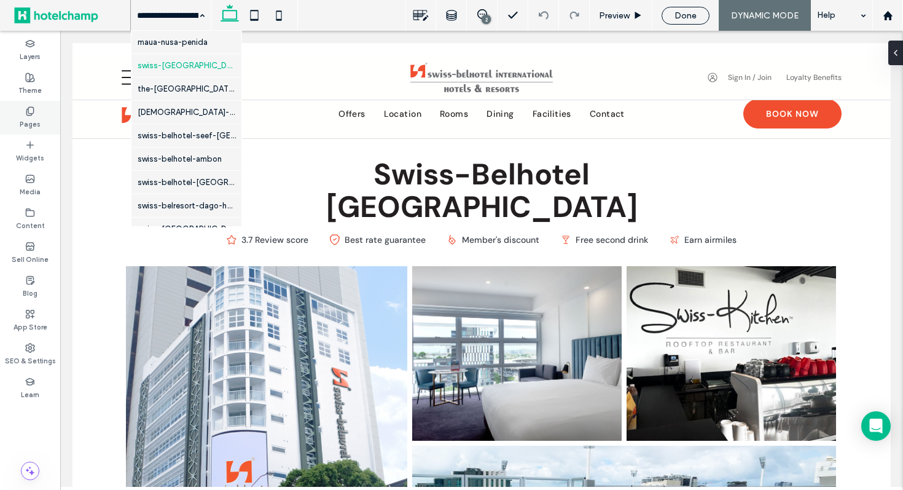
click at [27, 119] on label "Pages" at bounding box center [30, 123] width 21 height 14
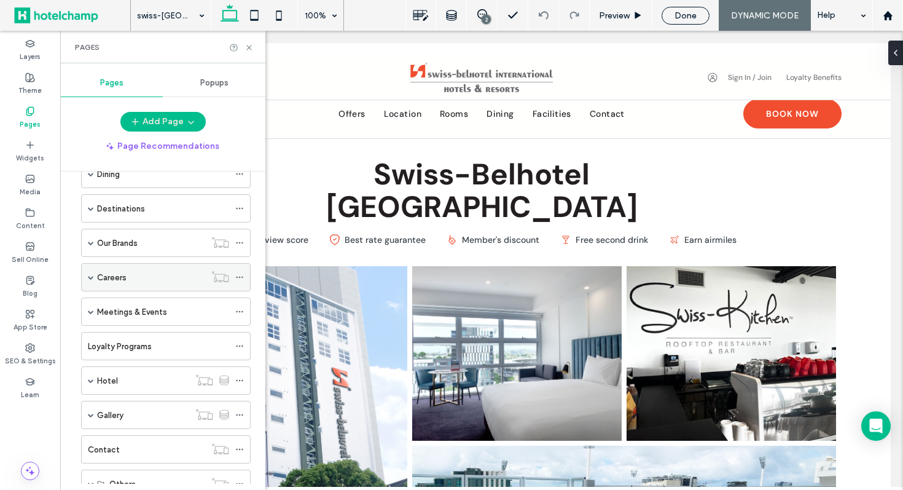
scroll to position [143, 0]
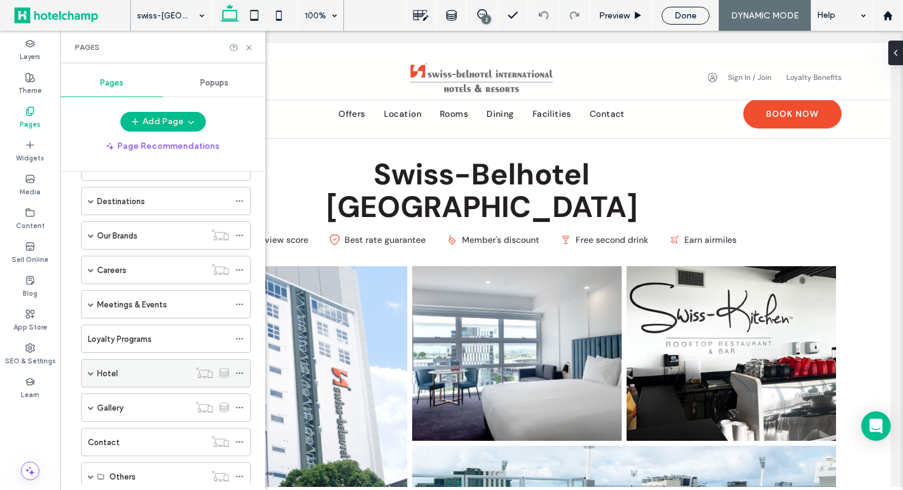
click at [92, 368] on span at bounding box center [91, 372] width 6 height 27
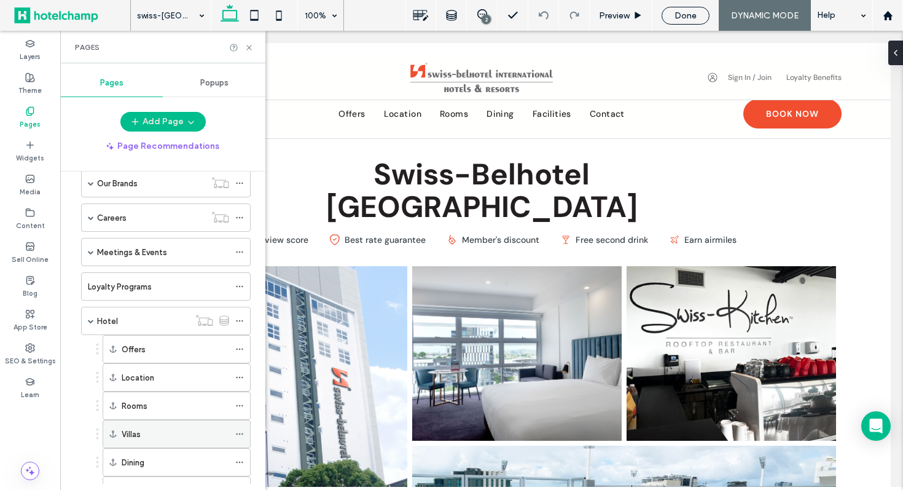
scroll to position [247, 0]
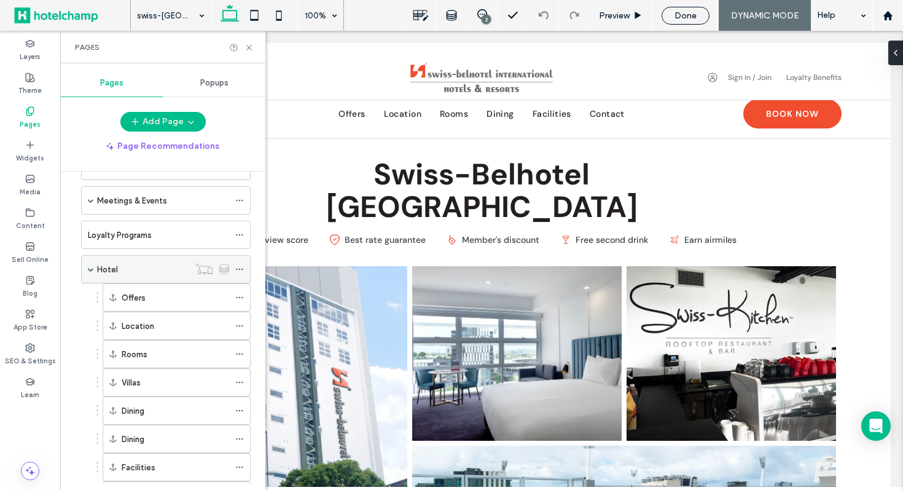
click at [152, 273] on div "Hotel" at bounding box center [143, 269] width 92 height 13
click at [246, 50] on icon at bounding box center [249, 47] width 9 height 9
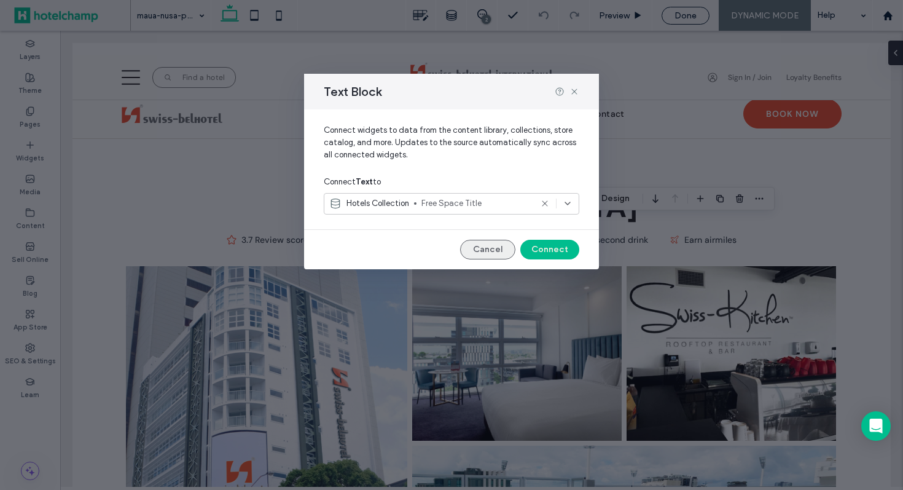
click at [503, 247] on button "Cancel" at bounding box center [487, 250] width 55 height 20
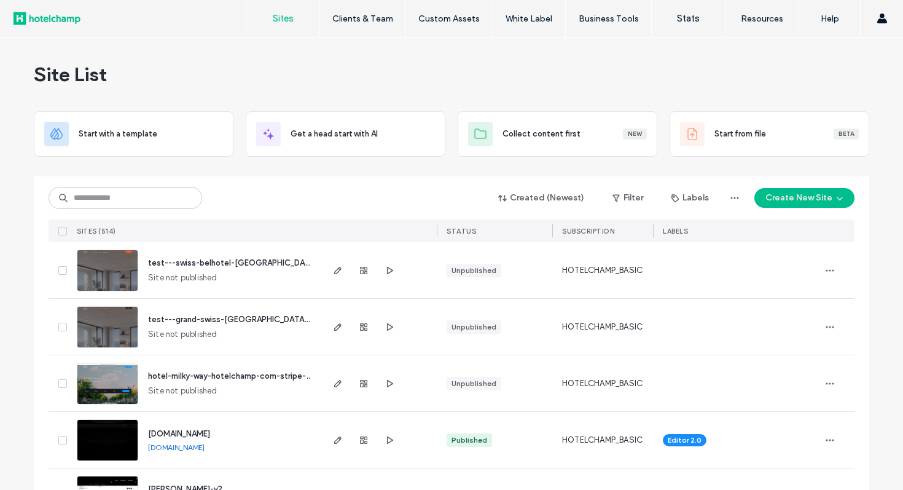
scroll to position [162, 0]
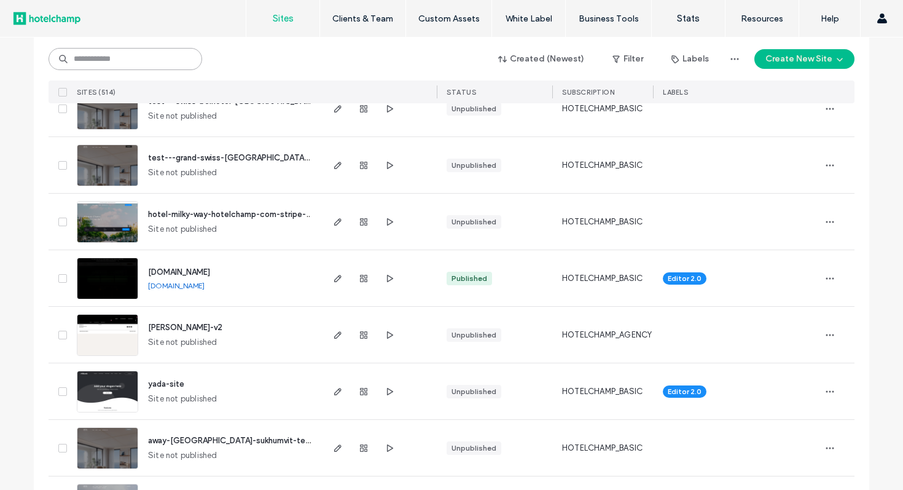
click at [119, 63] on input at bounding box center [126, 59] width 154 height 22
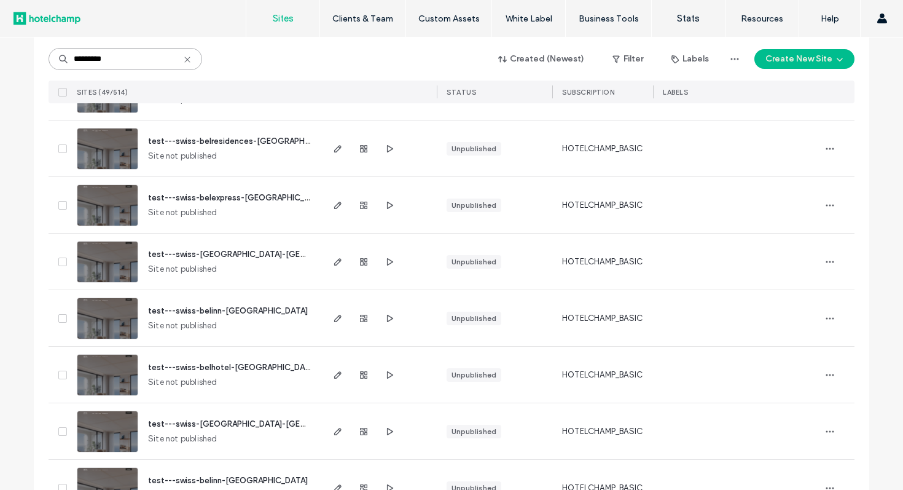
type input "*********"
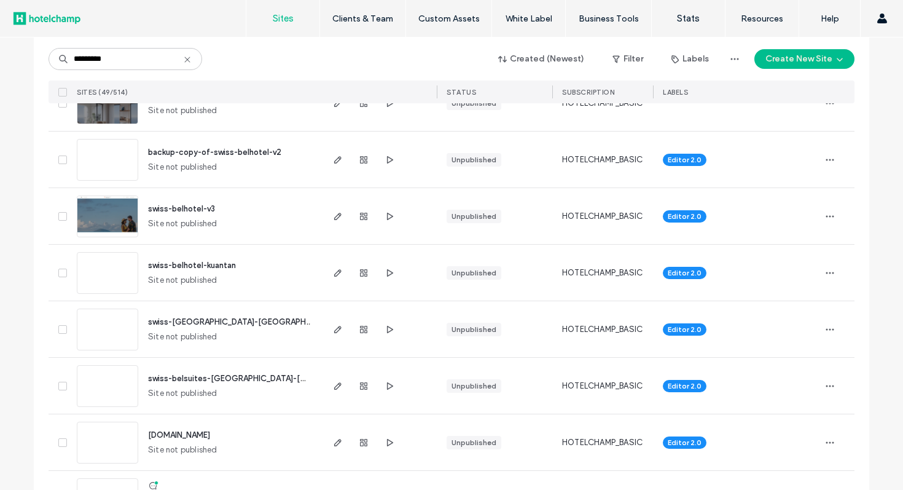
scroll to position [2537, 0]
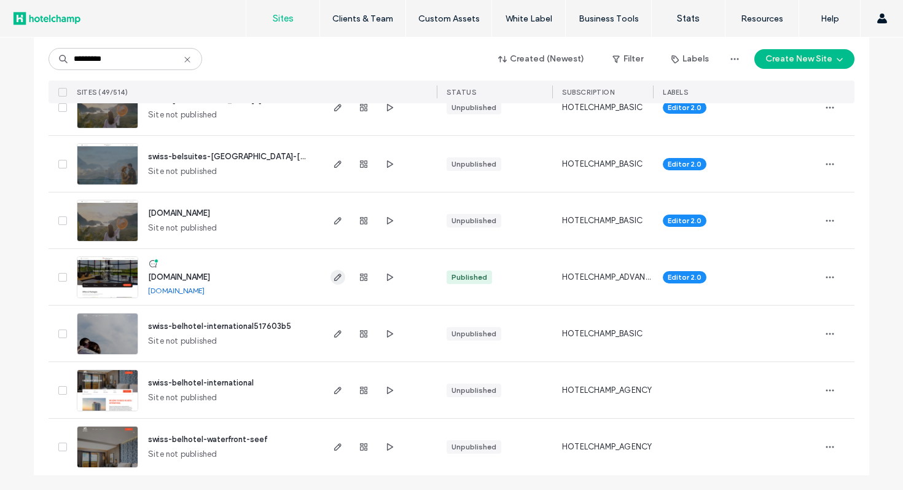
click at [332, 283] on span "button" at bounding box center [338, 277] width 15 height 15
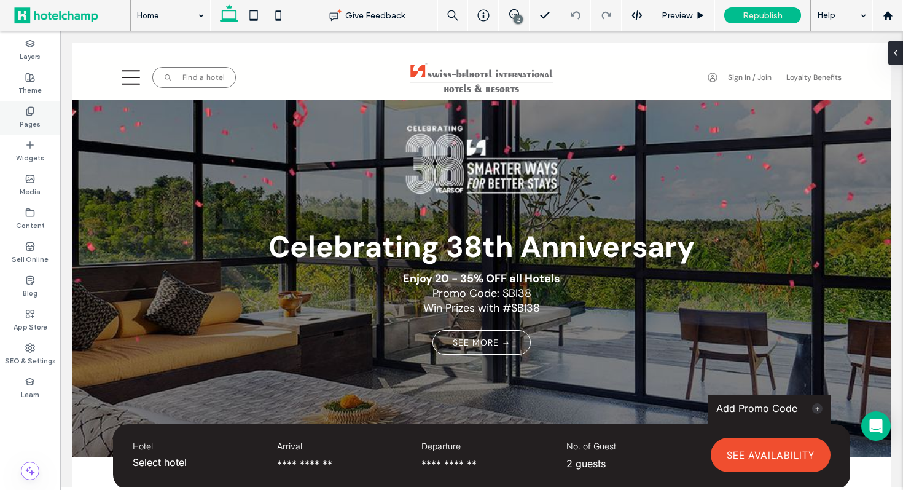
click at [34, 118] on label "Pages" at bounding box center [30, 123] width 21 height 14
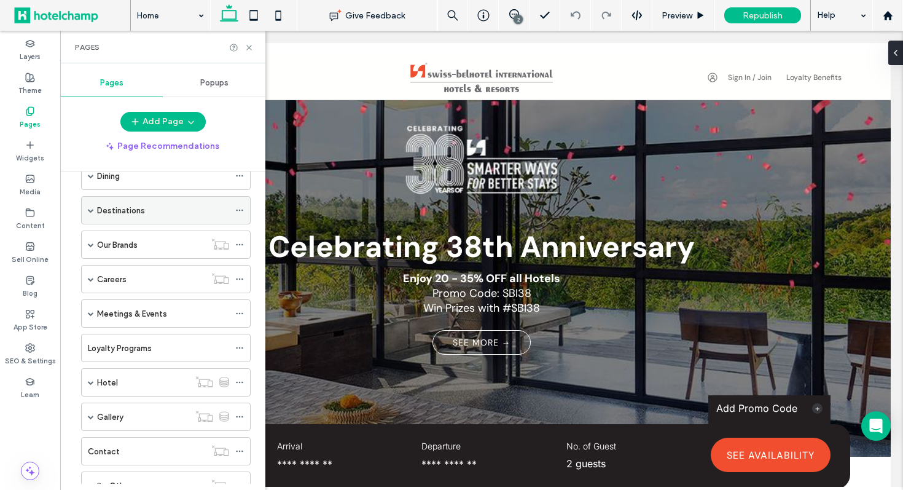
scroll to position [147, 0]
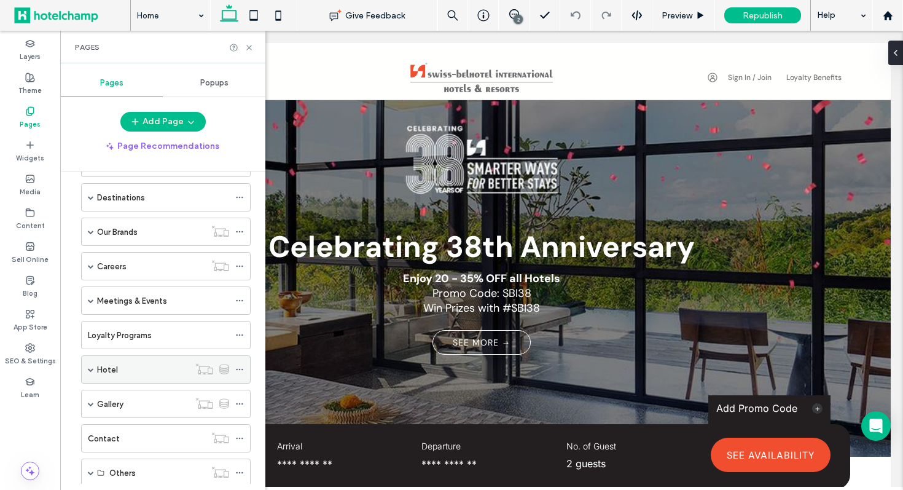
click at [92, 368] on span at bounding box center [91, 369] width 6 height 6
click at [133, 376] on div "Hotel" at bounding box center [143, 369] width 92 height 27
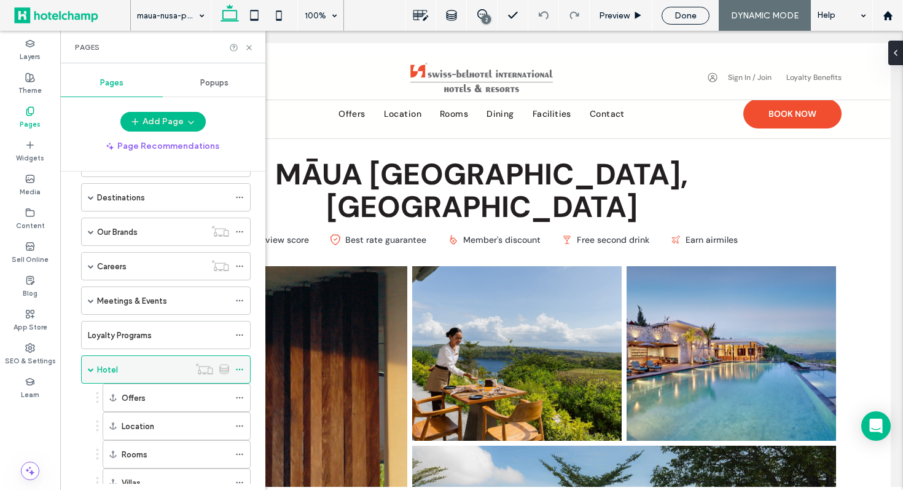
click at [241, 369] on icon at bounding box center [239, 369] width 9 height 9
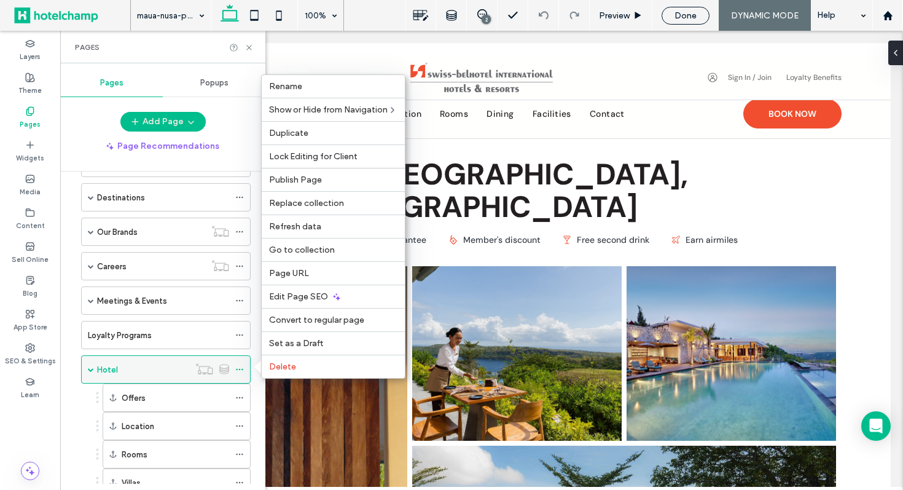
click at [160, 375] on div "Hotel" at bounding box center [143, 369] width 92 height 13
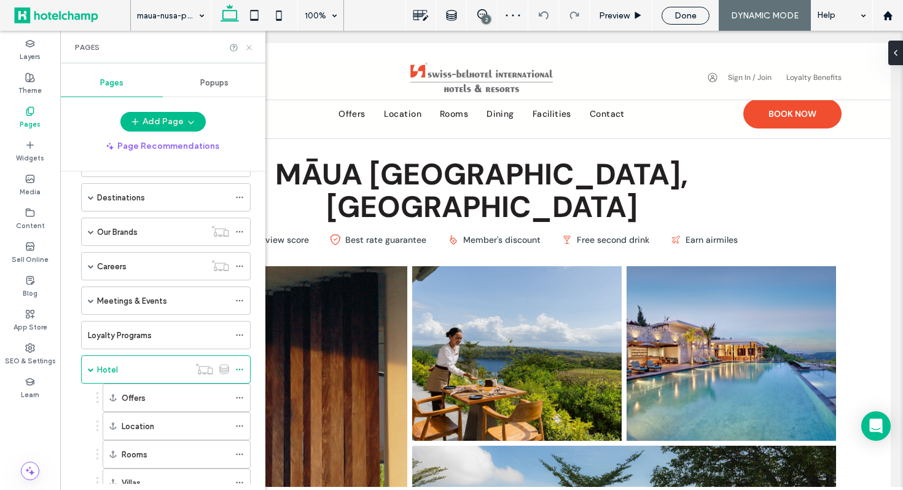
click at [249, 47] on use at bounding box center [248, 47] width 5 height 5
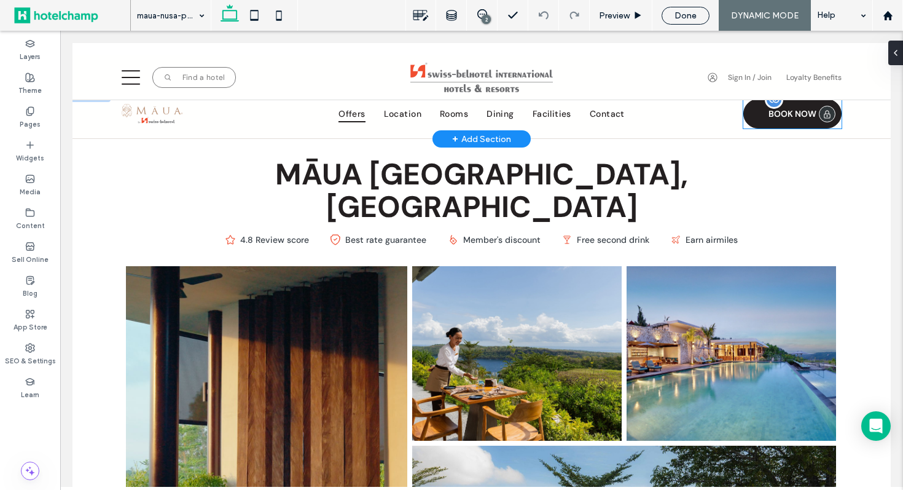
click at [768, 115] on link "BOOK NOW" at bounding box center [793, 113] width 98 height 29
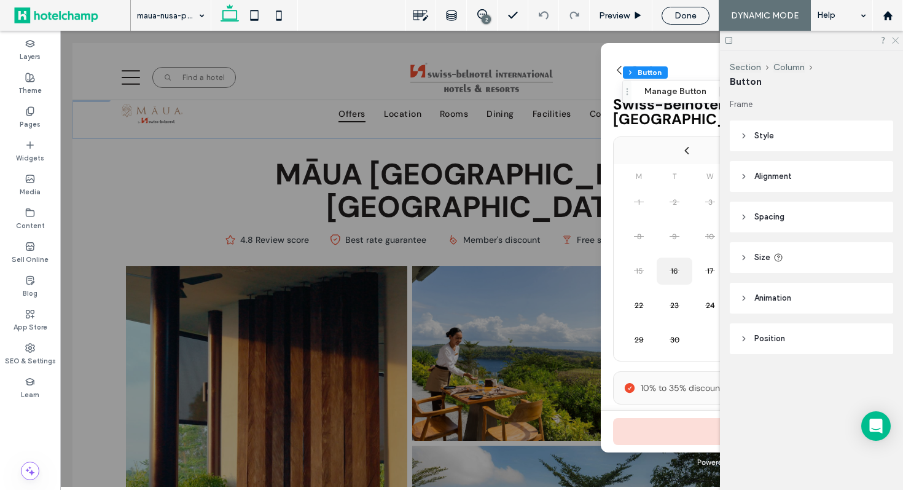
click at [895, 38] on icon at bounding box center [895, 40] width 8 height 8
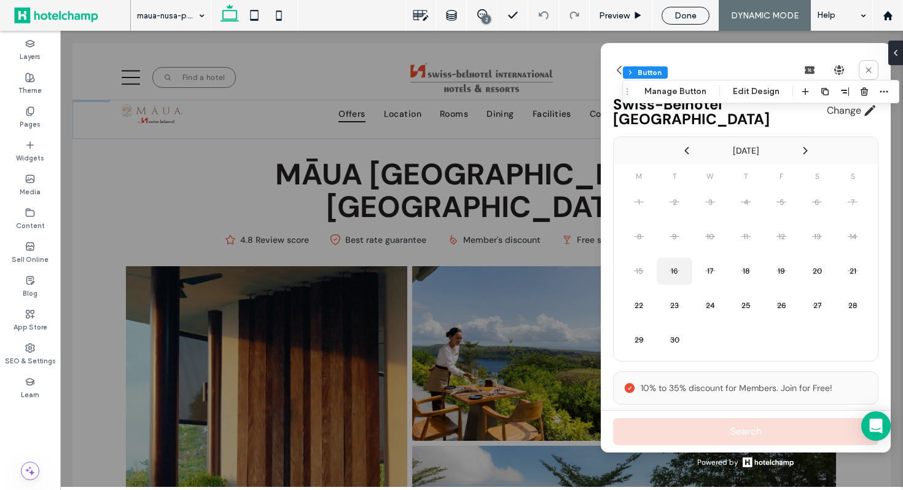
click at [616, 70] on icon at bounding box center [619, 70] width 12 height 12
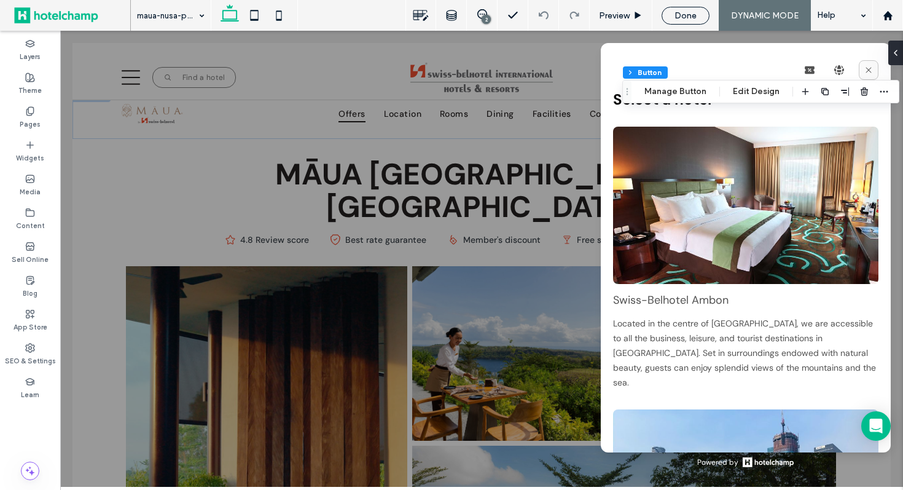
click at [870, 74] on icon at bounding box center [869, 70] width 10 height 10
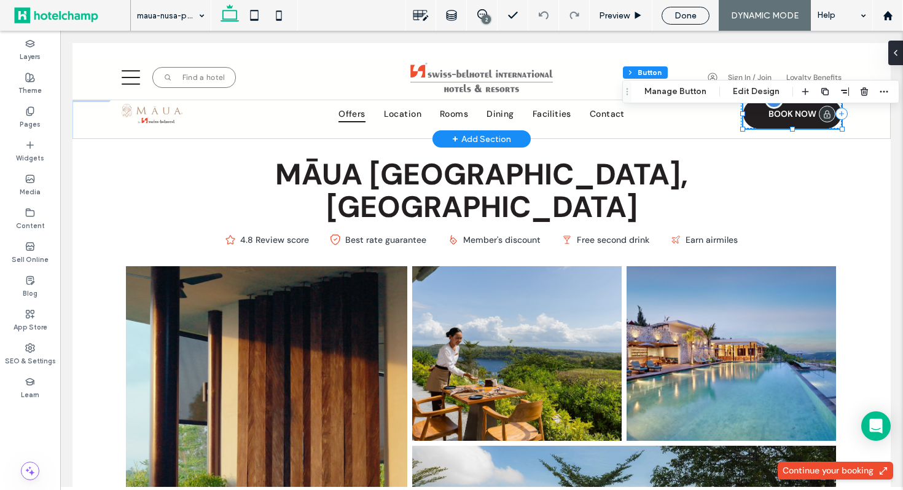
click at [778, 111] on span "BOOK NOW" at bounding box center [793, 113] width 48 height 11
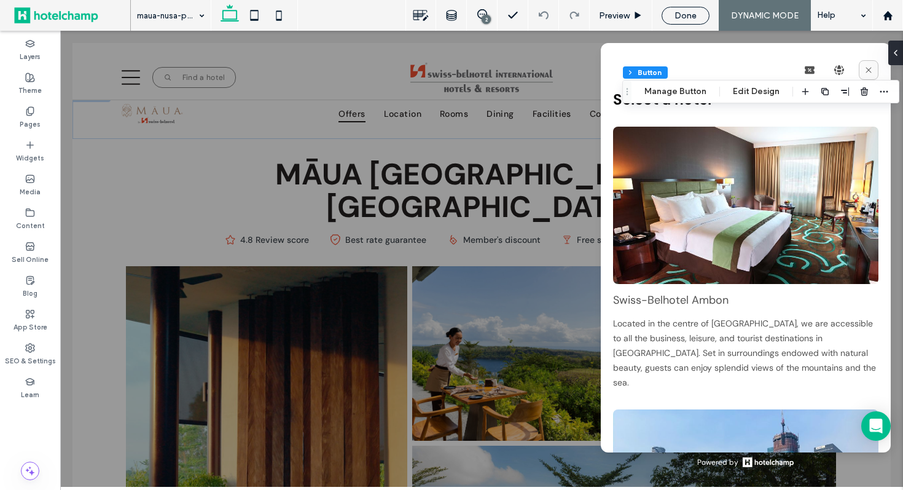
click at [872, 71] on icon at bounding box center [869, 70] width 10 height 10
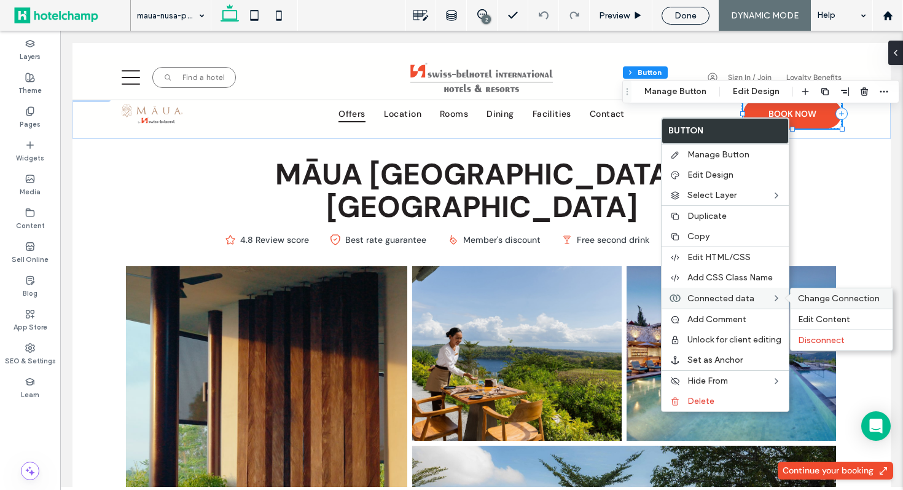
click at [811, 301] on span "Change Connection" at bounding box center [839, 298] width 82 height 10
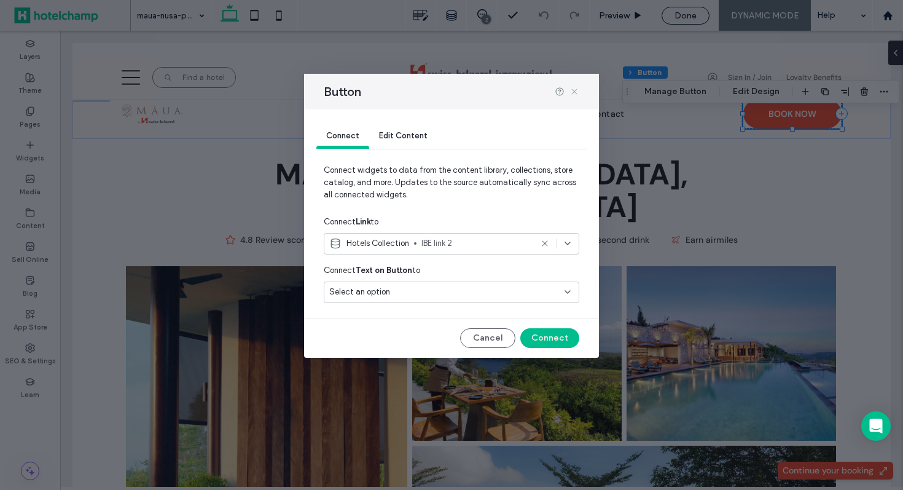
click at [576, 90] on icon at bounding box center [575, 92] width 10 height 10
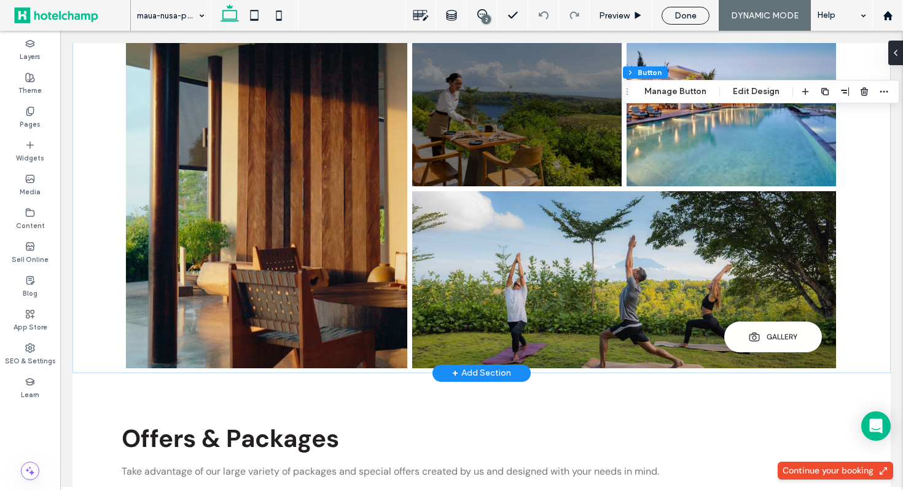
scroll to position [529, 0]
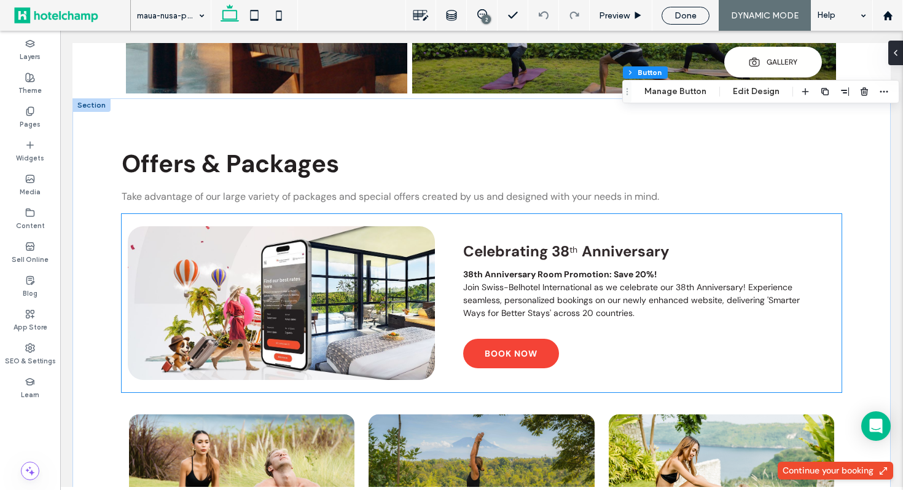
click at [556, 281] on span "Join Swiss-Belhotel International as we celebrate our 38th Anniversary! Experie…" at bounding box center [631, 299] width 337 height 37
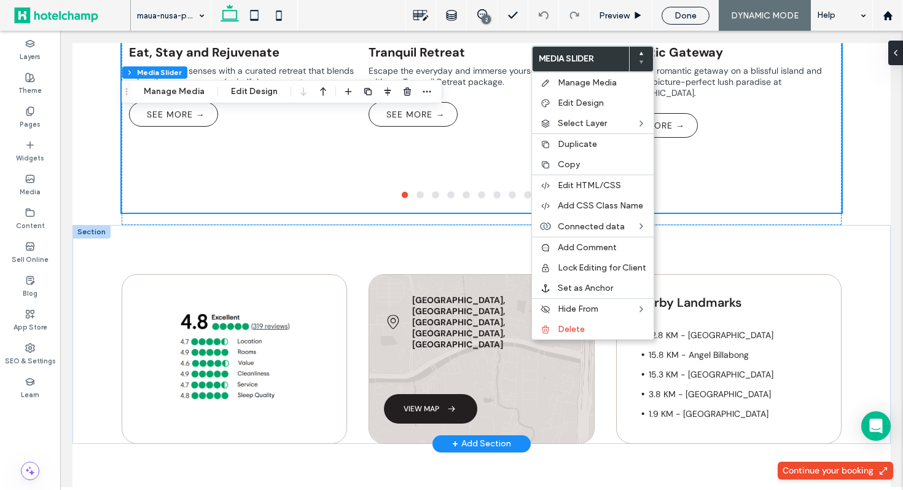
scroll to position [1013, 0]
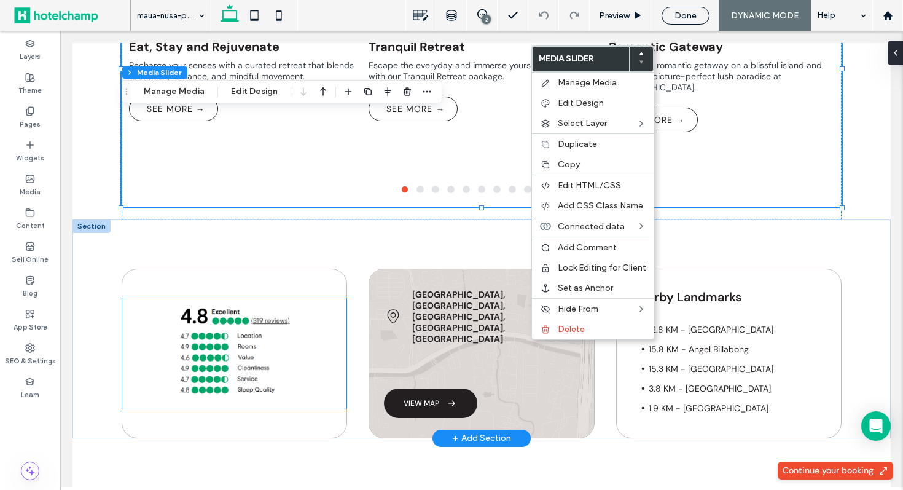
click at [249, 332] on img at bounding box center [234, 353] width 205 height 111
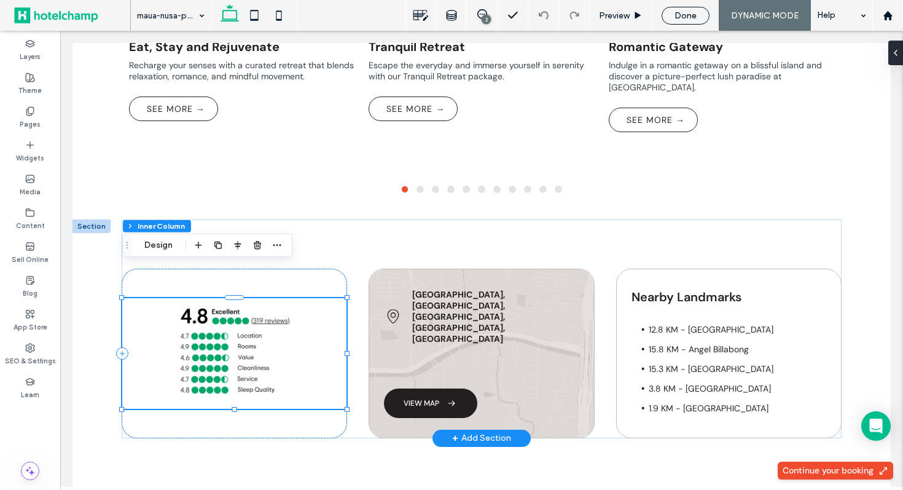
click at [229, 312] on img at bounding box center [234, 353] width 205 height 111
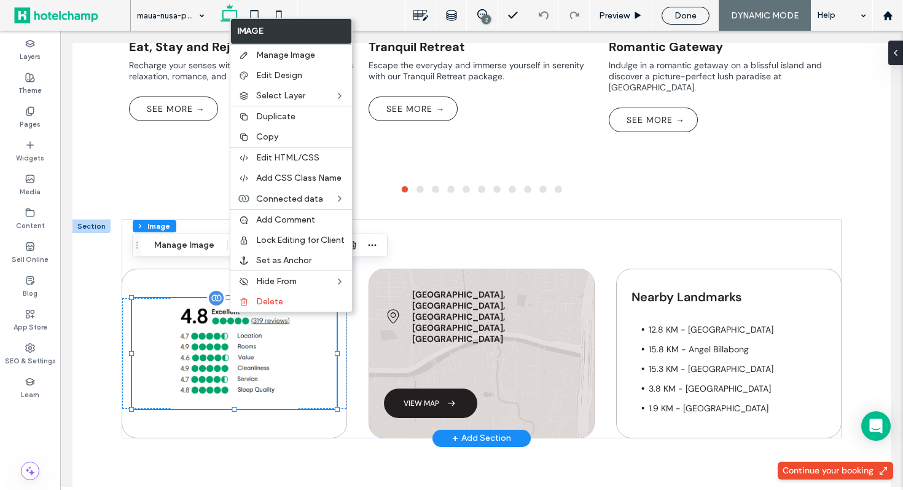
click at [225, 323] on img at bounding box center [234, 353] width 205 height 111
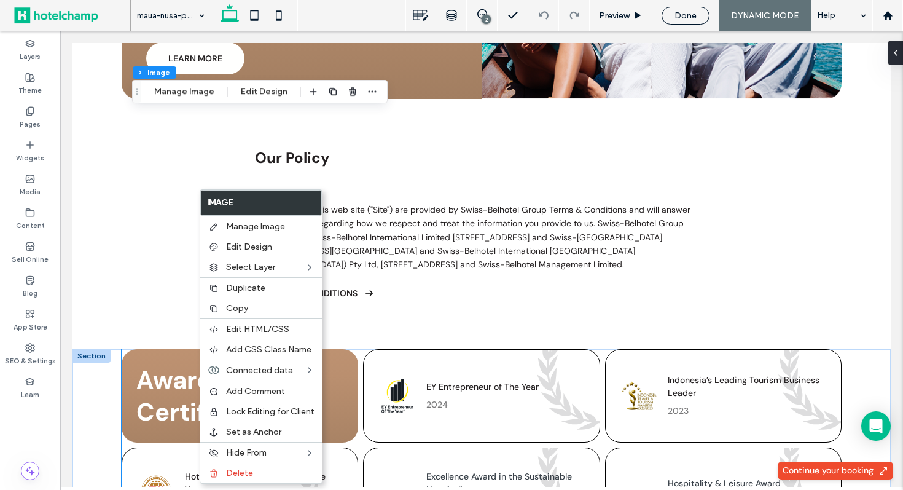
scroll to position [3936, 0]
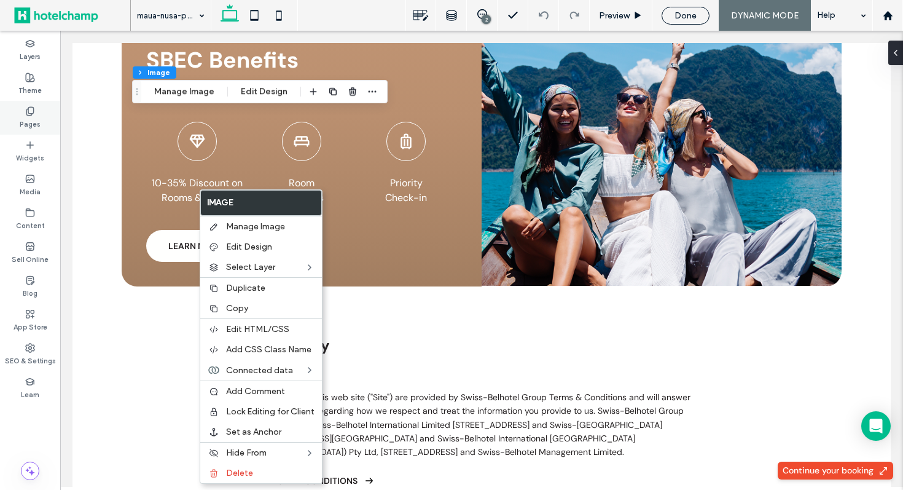
click at [25, 118] on label "Pages" at bounding box center [30, 123] width 21 height 14
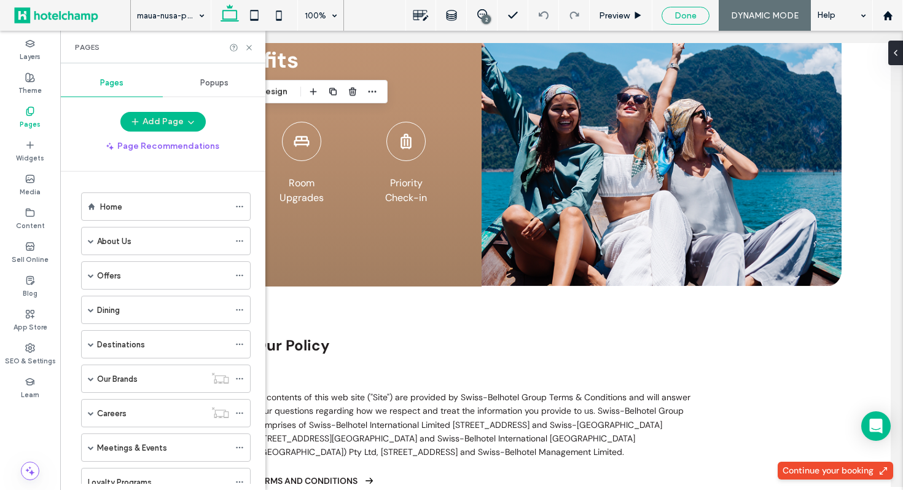
click at [685, 22] on div "Done" at bounding box center [686, 16] width 48 height 18
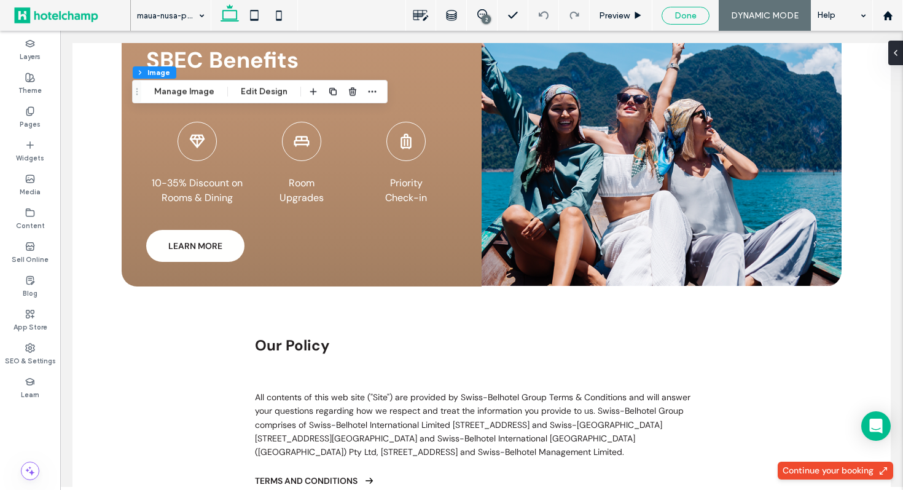
click at [674, 16] on div "Done" at bounding box center [685, 15] width 47 height 10
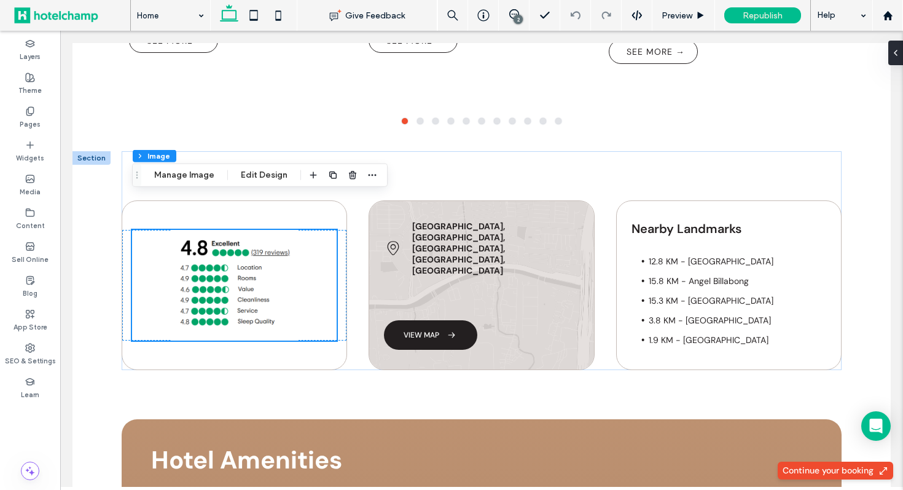
scroll to position [1075, 0]
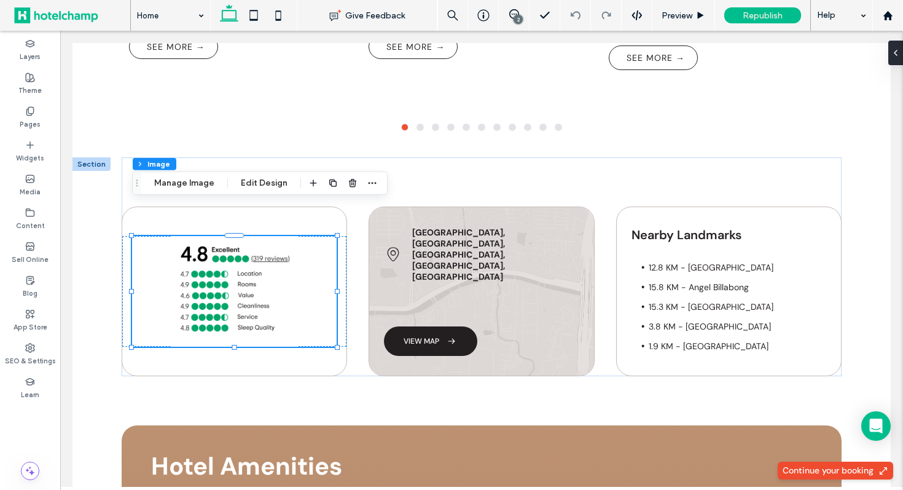
click at [772, 18] on div at bounding box center [451, 245] width 903 height 490
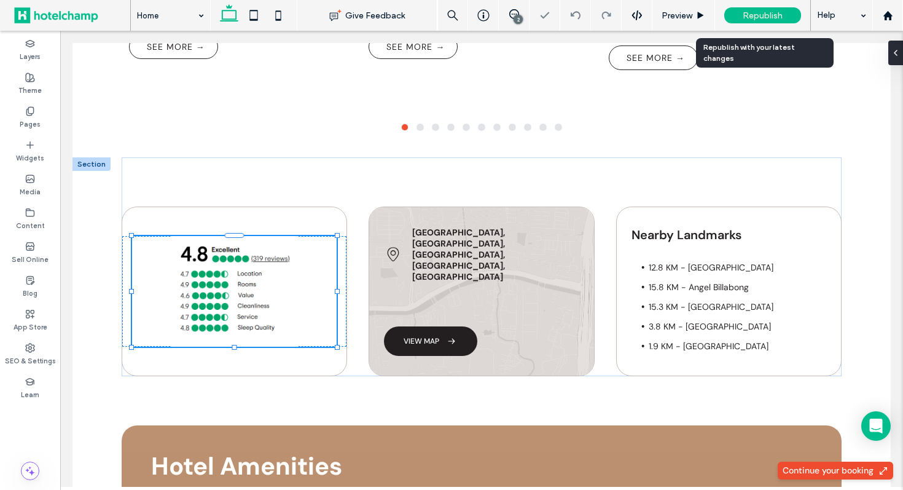
click at [739, 17] on div "Republish" at bounding box center [763, 15] width 77 height 16
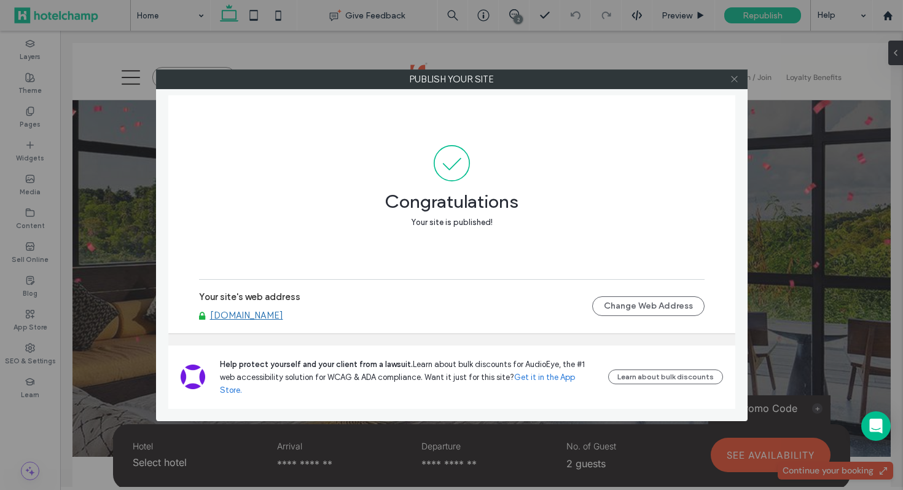
click at [734, 82] on icon at bounding box center [734, 78] width 9 height 9
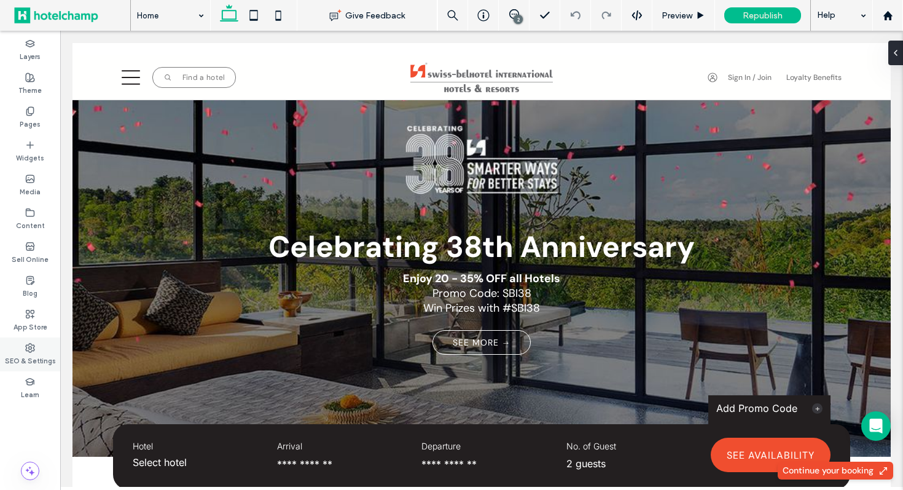
click at [31, 359] on label "SEO & Settings" at bounding box center [30, 360] width 51 height 14
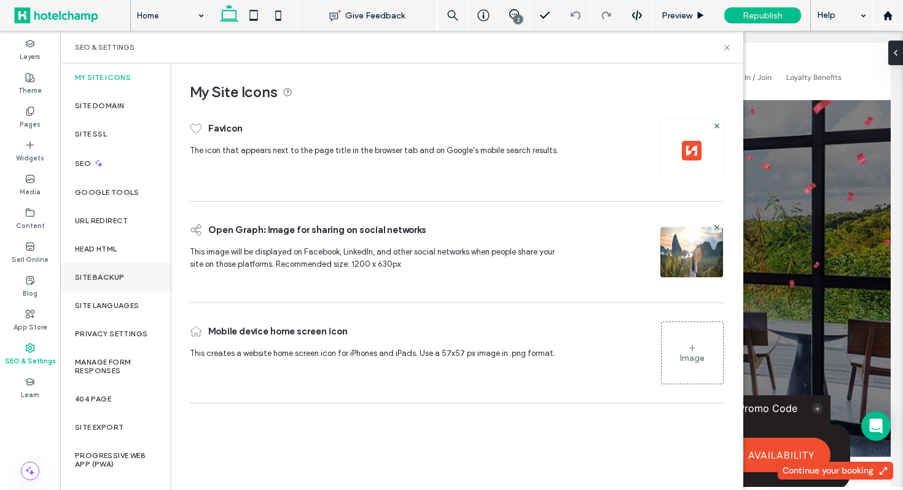
click at [135, 277] on div "Site Backup" at bounding box center [115, 277] width 111 height 28
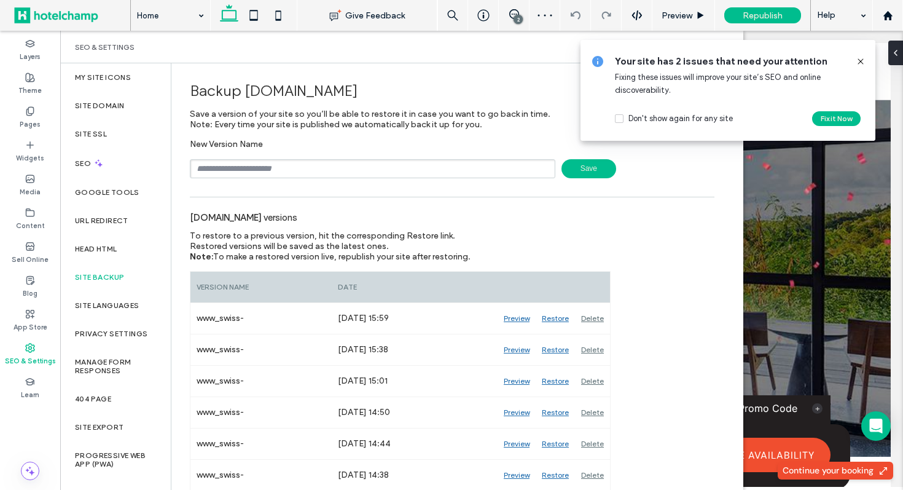
click at [862, 62] on icon at bounding box center [861, 62] width 10 height 10
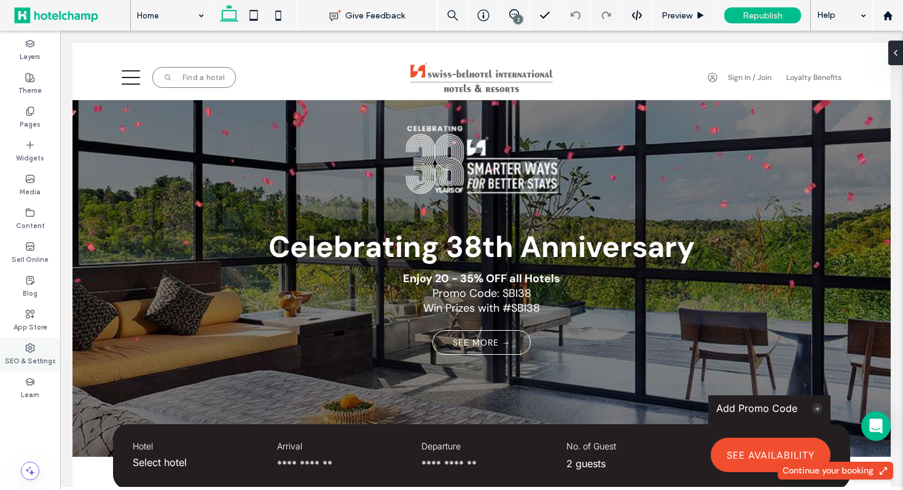
click at [21, 357] on label "SEO & Settings" at bounding box center [30, 360] width 51 height 14
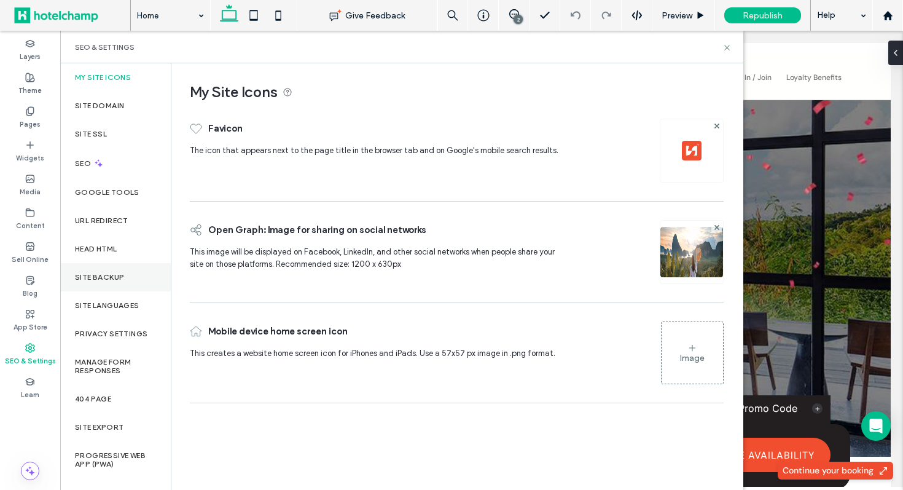
click at [122, 280] on label "Site Backup" at bounding box center [99, 277] width 49 height 9
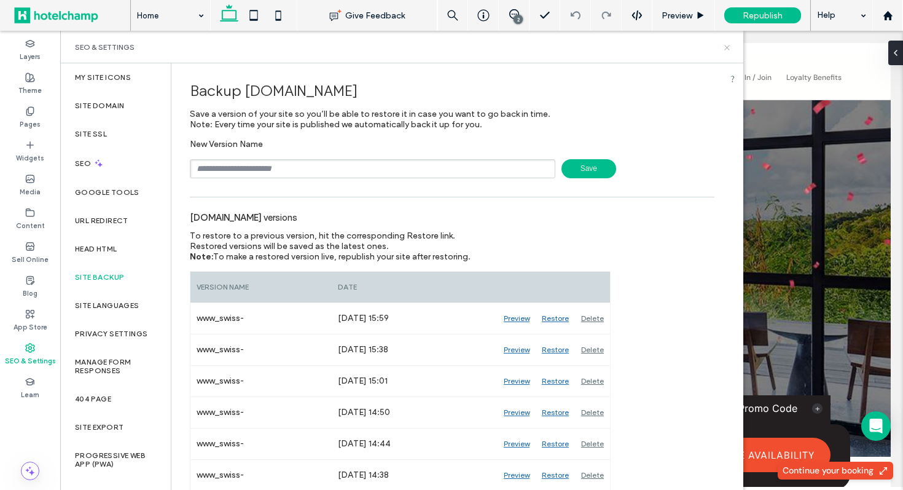
click at [729, 46] on icon at bounding box center [727, 47] width 9 height 9
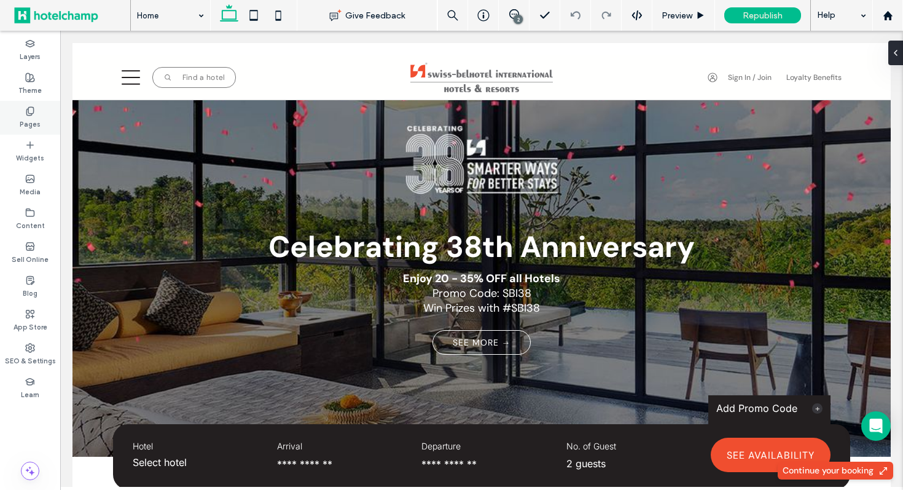
click at [21, 122] on label "Pages" at bounding box center [30, 123] width 21 height 14
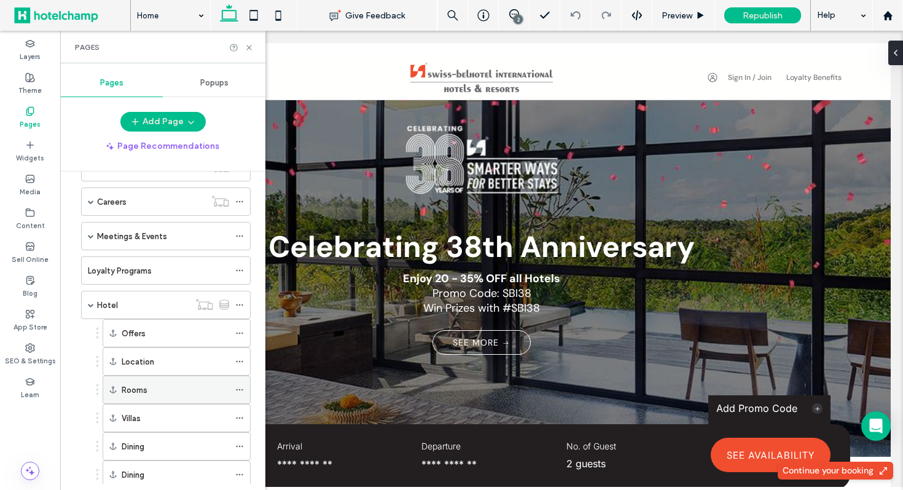
scroll to position [220, 0]
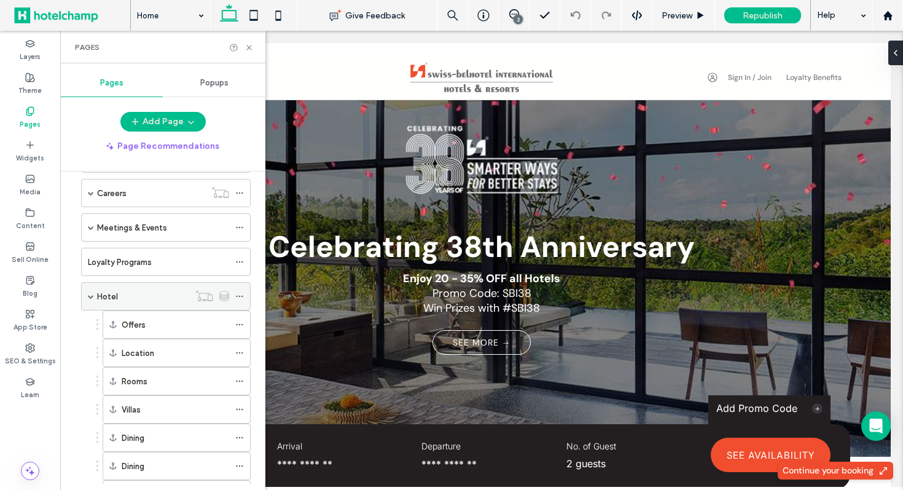
click at [136, 296] on div "Hotel" at bounding box center [143, 296] width 92 height 13
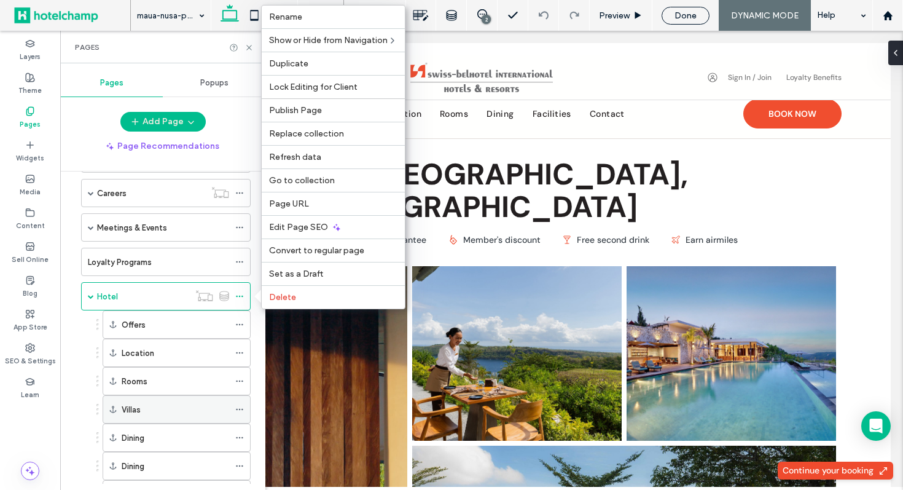
click at [165, 409] on div "Villas" at bounding box center [176, 409] width 108 height 13
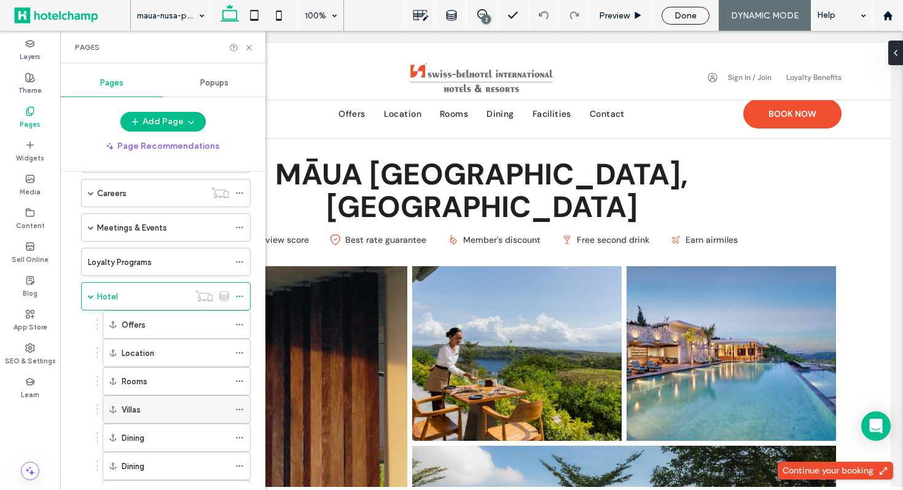
click at [158, 403] on div "Villas" at bounding box center [176, 409] width 108 height 13
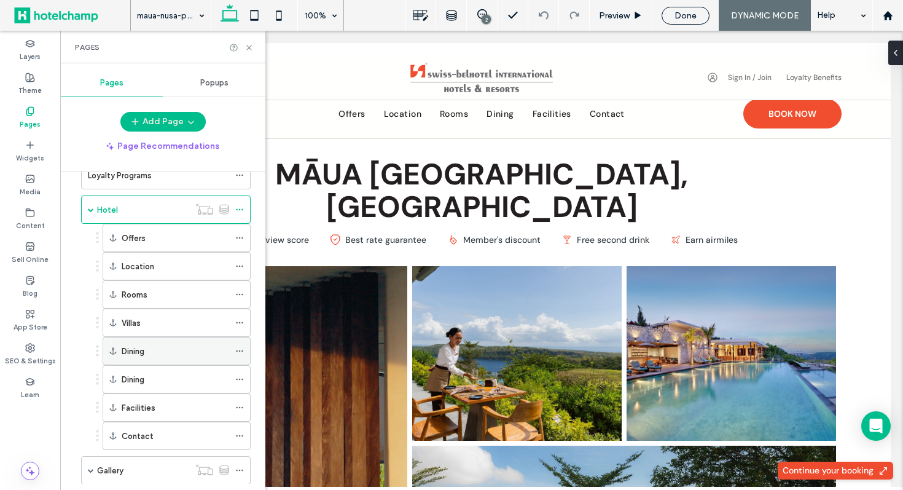
scroll to position [310, 0]
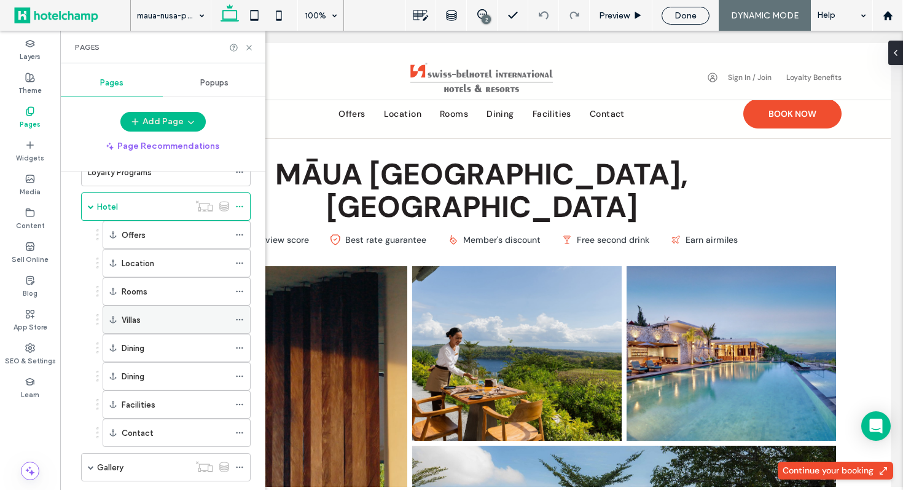
click at [239, 320] on use at bounding box center [239, 320] width 7 height 2
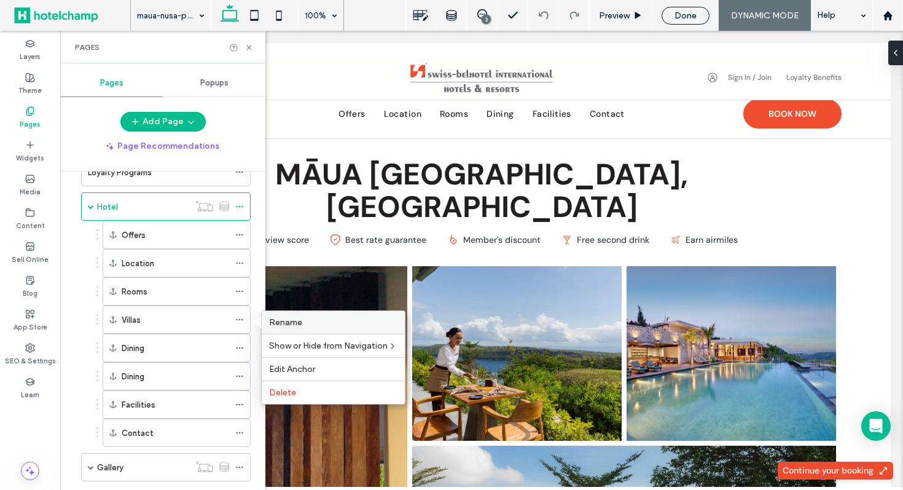
click at [299, 322] on span "Rename" at bounding box center [285, 322] width 33 height 10
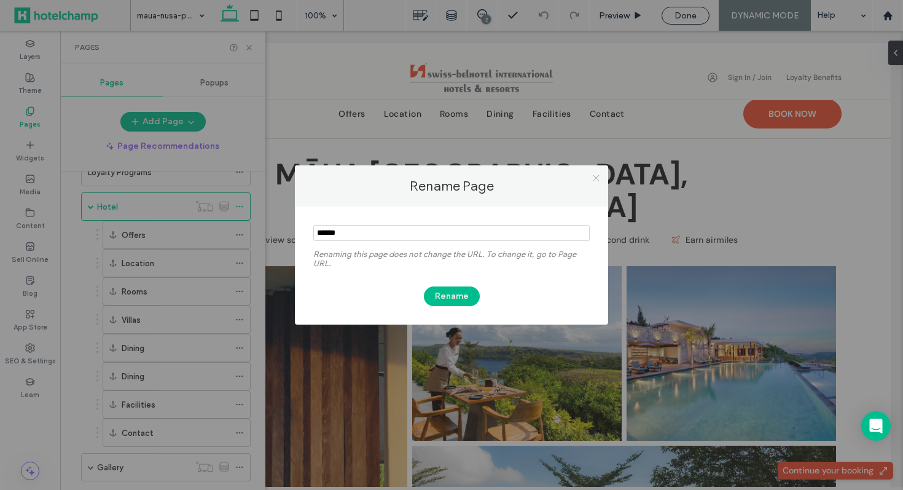
click at [595, 180] on icon at bounding box center [596, 177] width 9 height 9
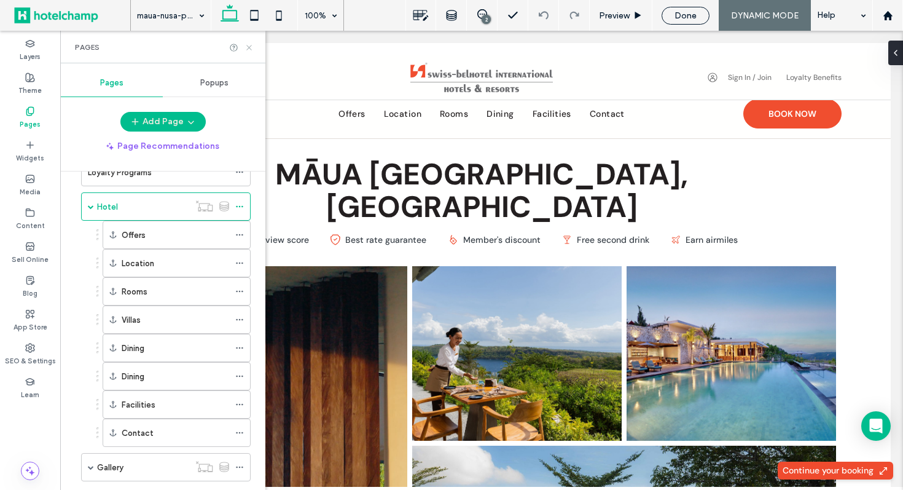
click at [250, 48] on use at bounding box center [248, 47] width 5 height 5
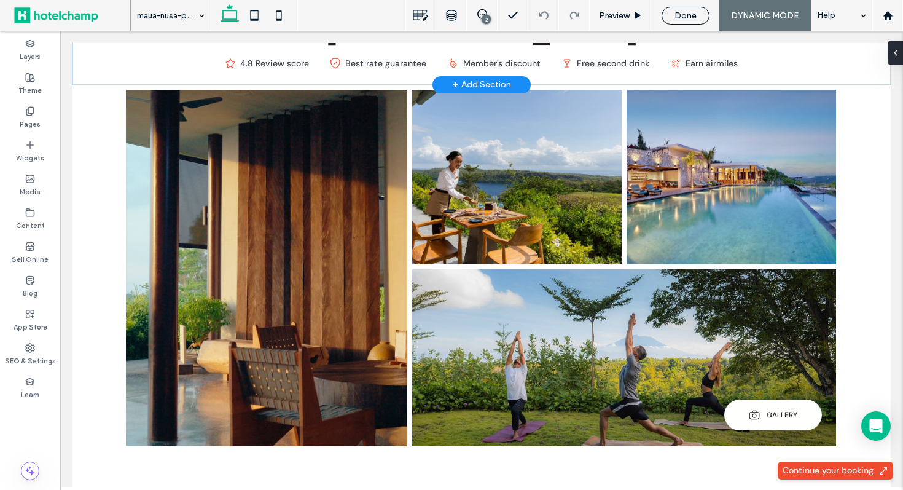
scroll to position [407, 0]
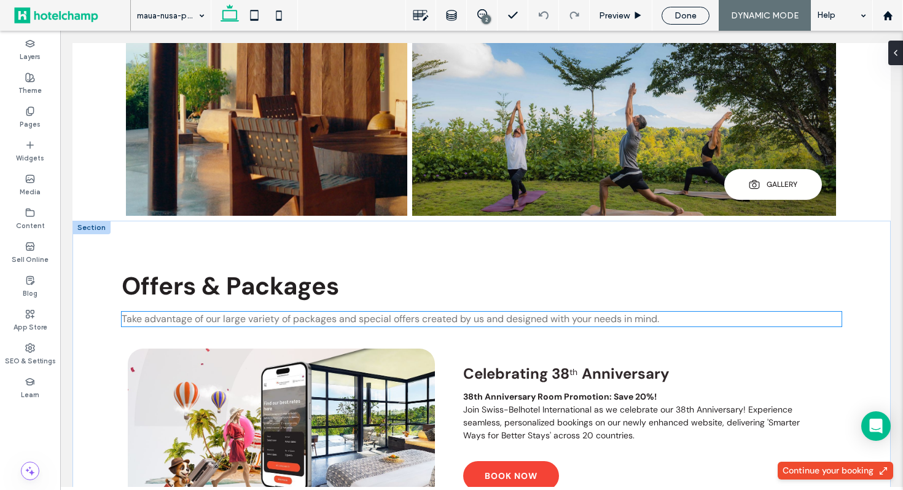
click at [558, 312] on span "Take advantage of our large variety of packages and special offers created by u…" at bounding box center [391, 318] width 538 height 13
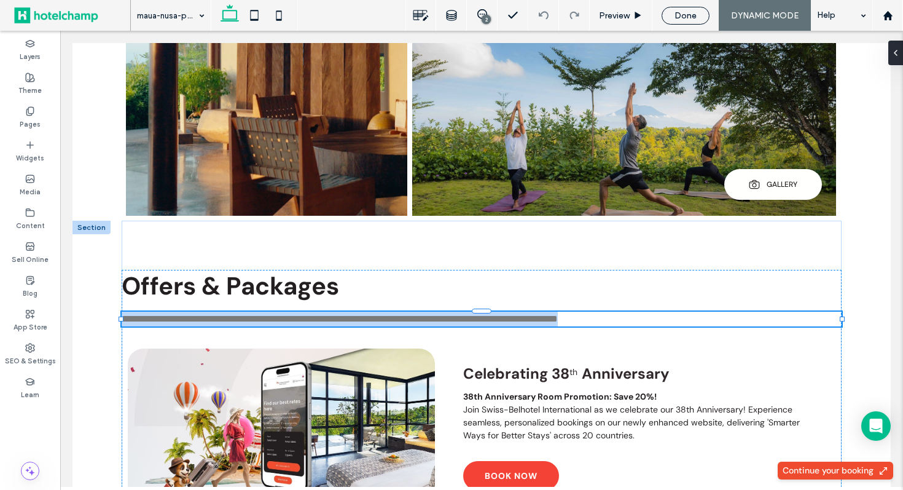
click at [558, 314] on span "**********" at bounding box center [340, 318] width 436 height 9
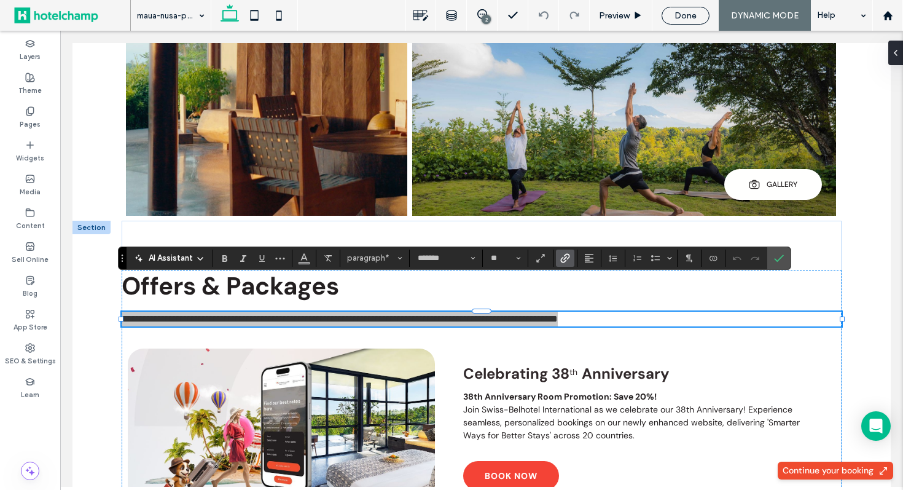
click at [564, 254] on icon "Link" at bounding box center [565, 258] width 10 height 10
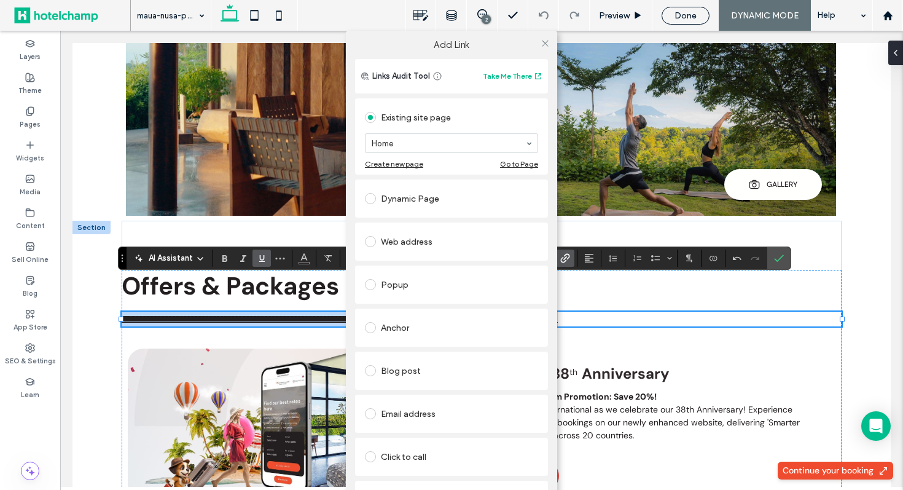
scroll to position [42, 0]
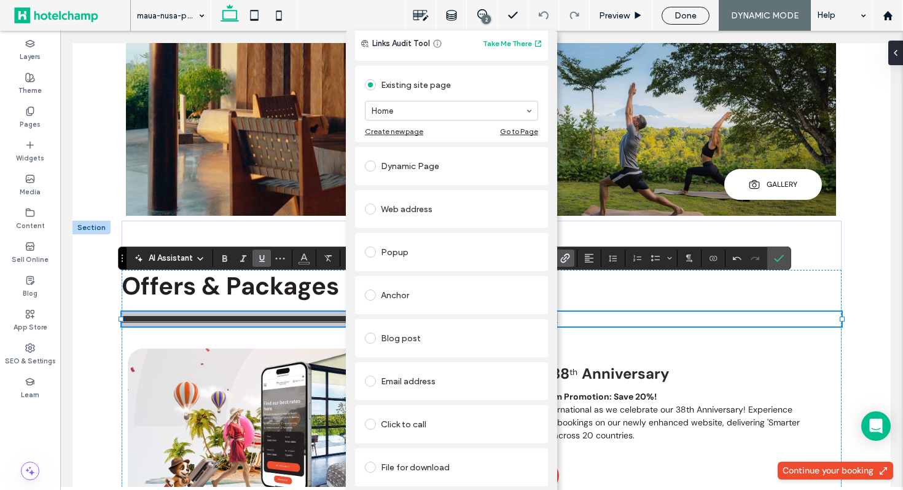
click at [469, 286] on div "Anchor" at bounding box center [451, 295] width 173 height 20
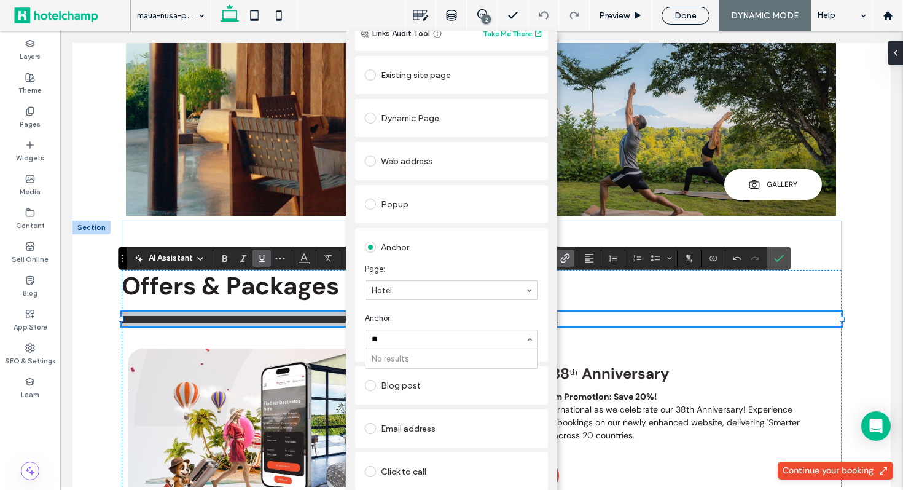
type input "*"
type input "*****"
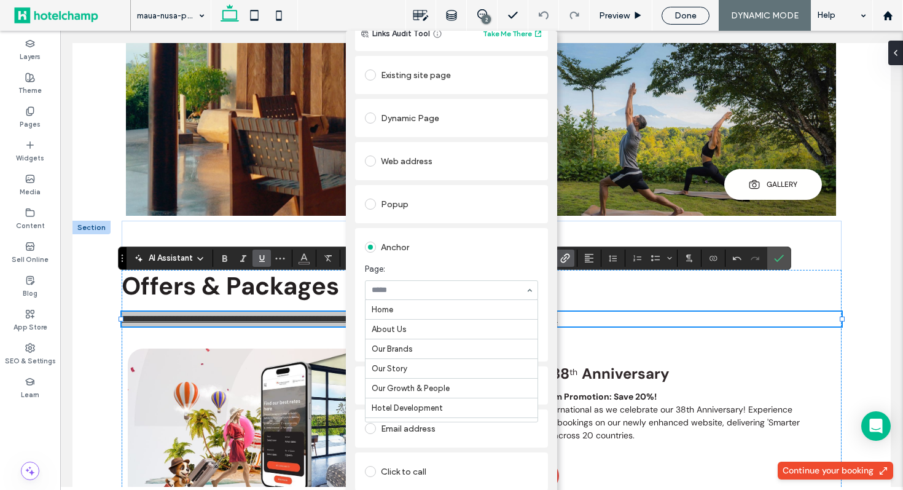
scroll to position [973, 0]
click at [570, 255] on div "Add Link Links Audit Tool Take Me There Existing site page Home Create new page…" at bounding box center [451, 276] width 903 height 490
click at [756, 288] on div "Add Link Links Audit Tool Take Me There Existing site page Home Create new page…" at bounding box center [451, 276] width 903 height 490
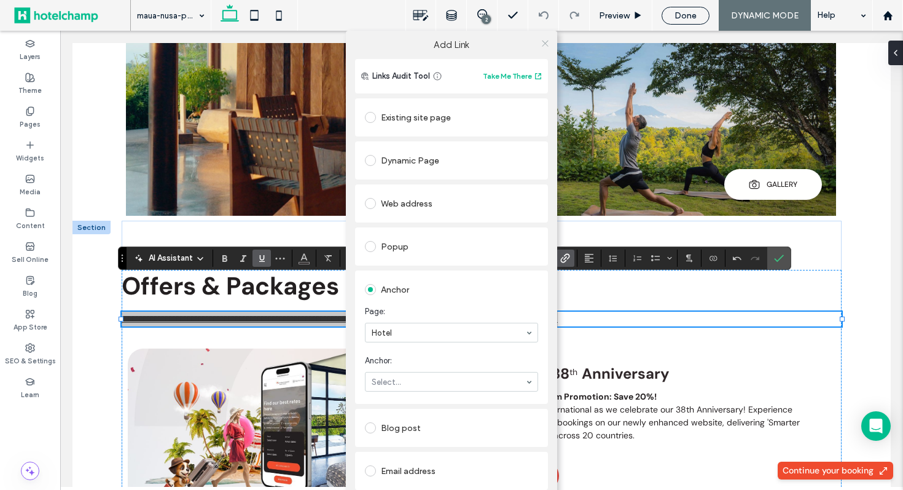
click at [543, 41] on icon at bounding box center [545, 43] width 9 height 9
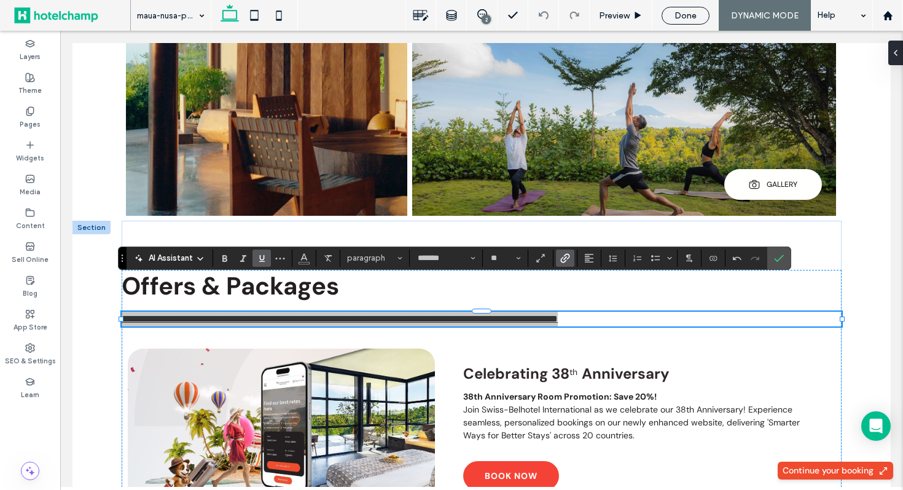
click at [569, 262] on span "Link" at bounding box center [565, 258] width 10 height 16
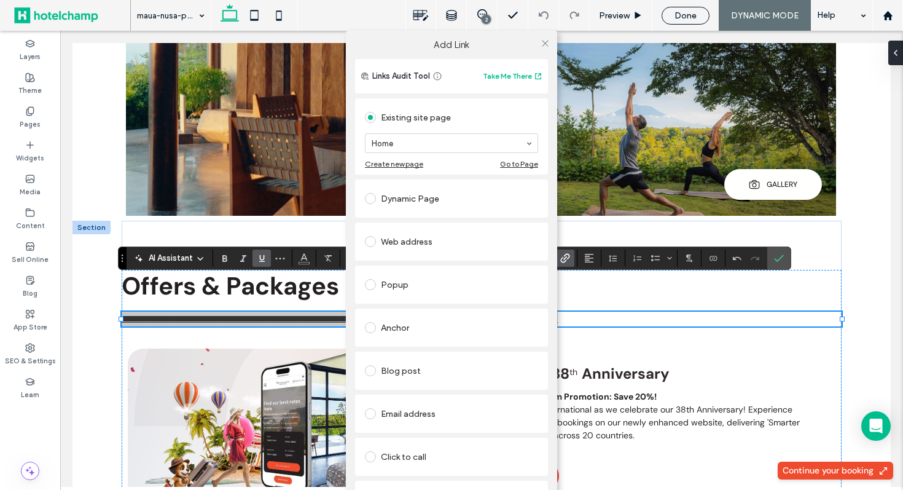
scroll to position [42, 0]
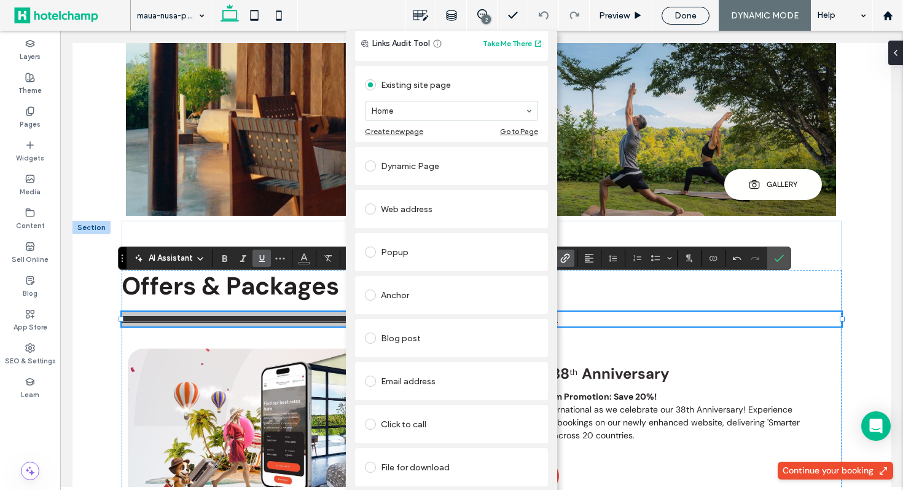
click at [387, 489] on link "Remove link" at bounding box center [451, 497] width 193 height 10
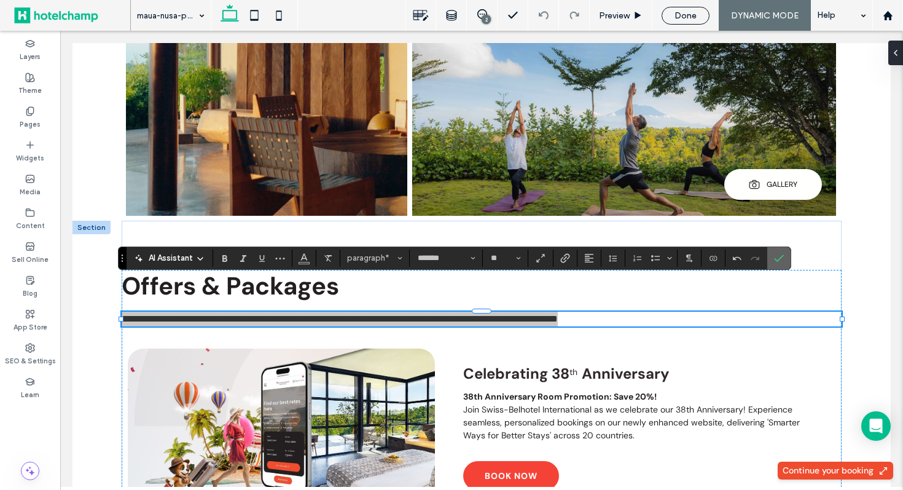
click at [787, 257] on label "Confirm" at bounding box center [779, 258] width 18 height 22
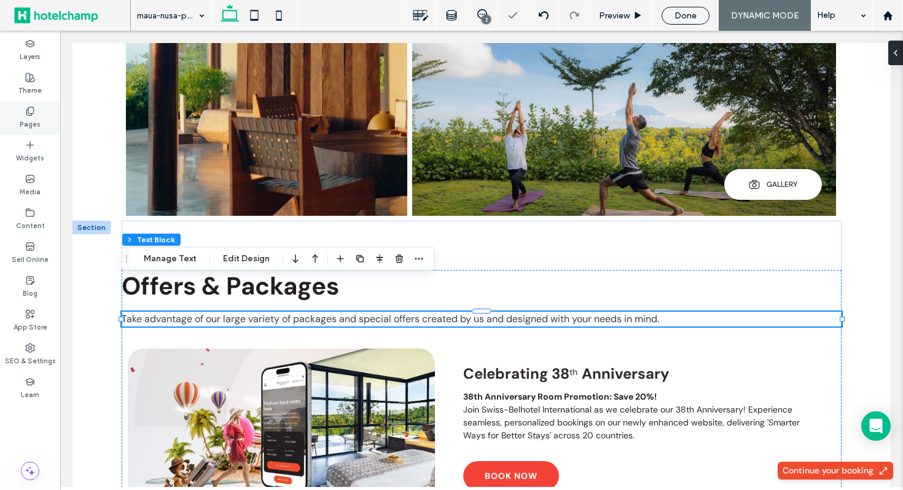
click at [31, 113] on use at bounding box center [29, 111] width 7 height 8
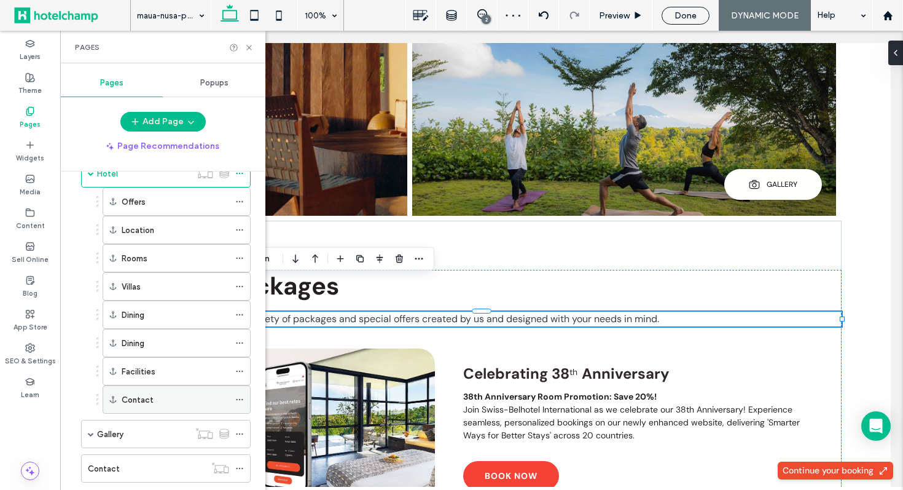
scroll to position [345, 0]
click at [160, 285] on div "Villas" at bounding box center [176, 284] width 108 height 13
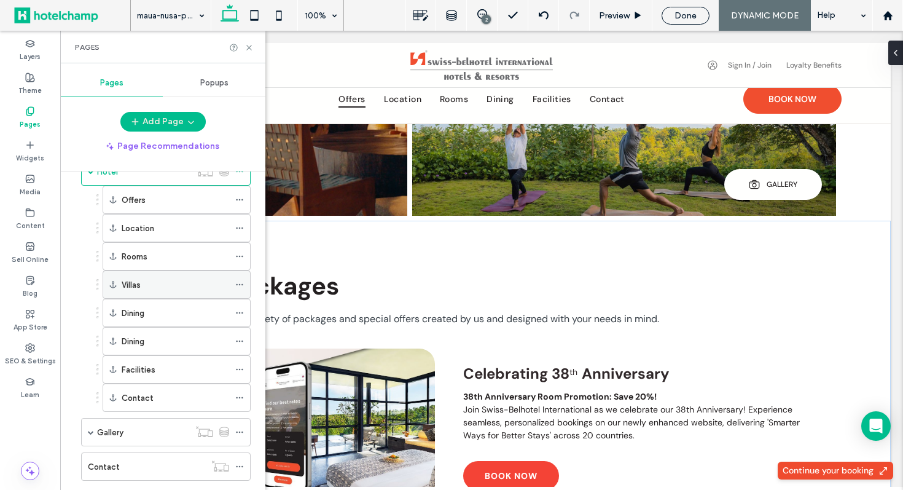
click at [165, 285] on div "Villas" at bounding box center [176, 284] width 108 height 13
click at [198, 316] on div "Dining" at bounding box center [176, 313] width 108 height 13
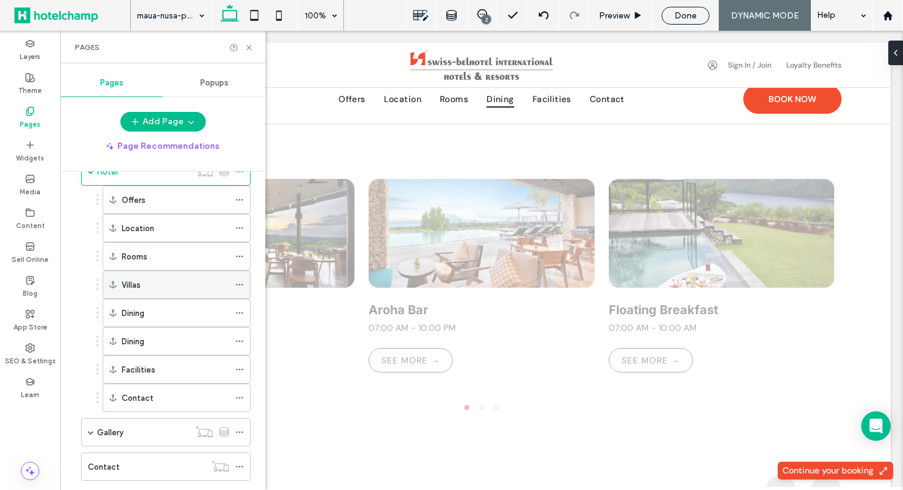
click at [184, 284] on div "Villas" at bounding box center [176, 284] width 108 height 13
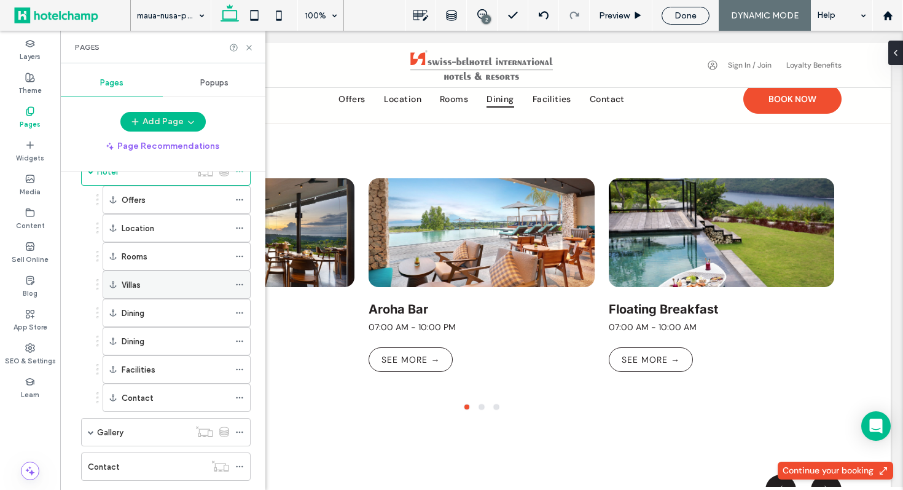
click at [240, 286] on icon at bounding box center [239, 284] width 9 height 9
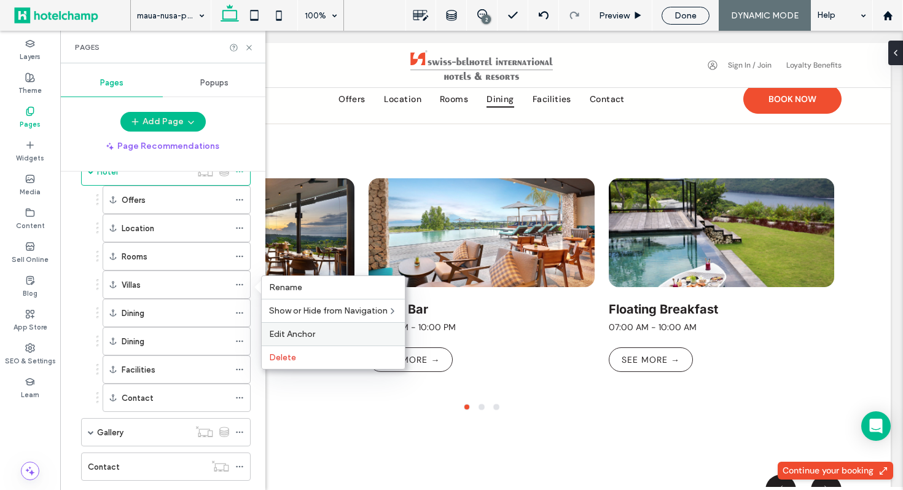
click at [293, 332] on span "Edit Anchor" at bounding box center [292, 334] width 46 height 10
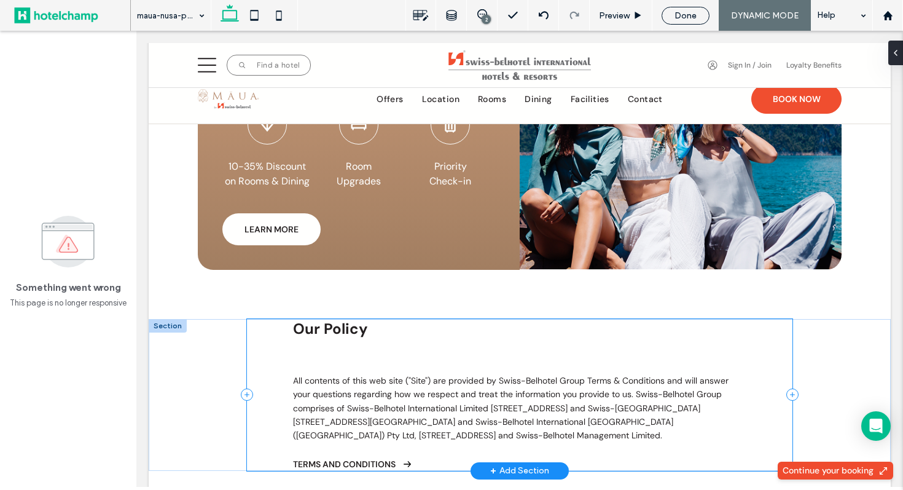
scroll to position [4496, 0]
